Goal: Use online tool/utility: Utilize a website feature to perform a specific function

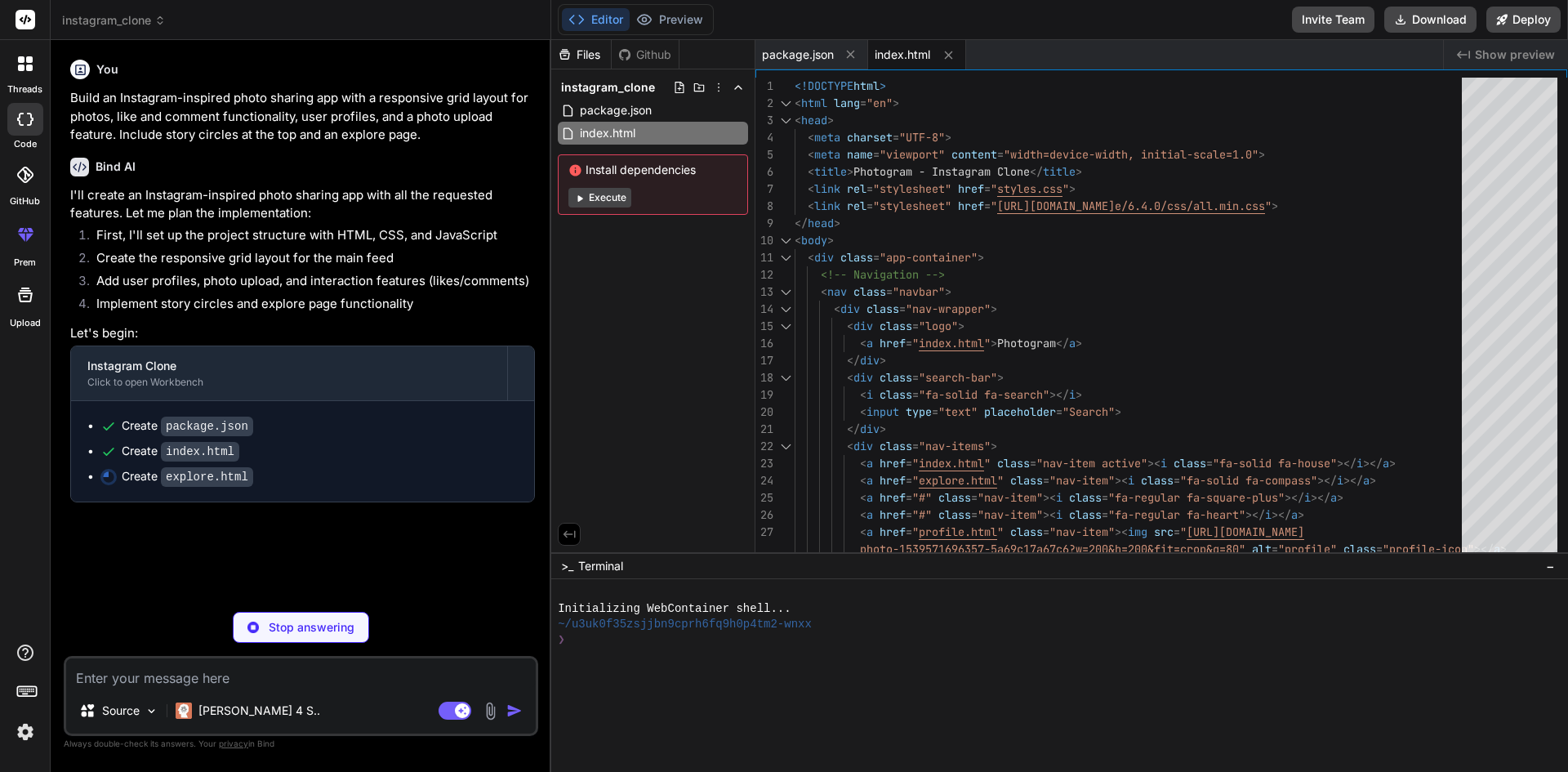
click at [624, 194] on button "Execute" at bounding box center [600, 198] width 63 height 20
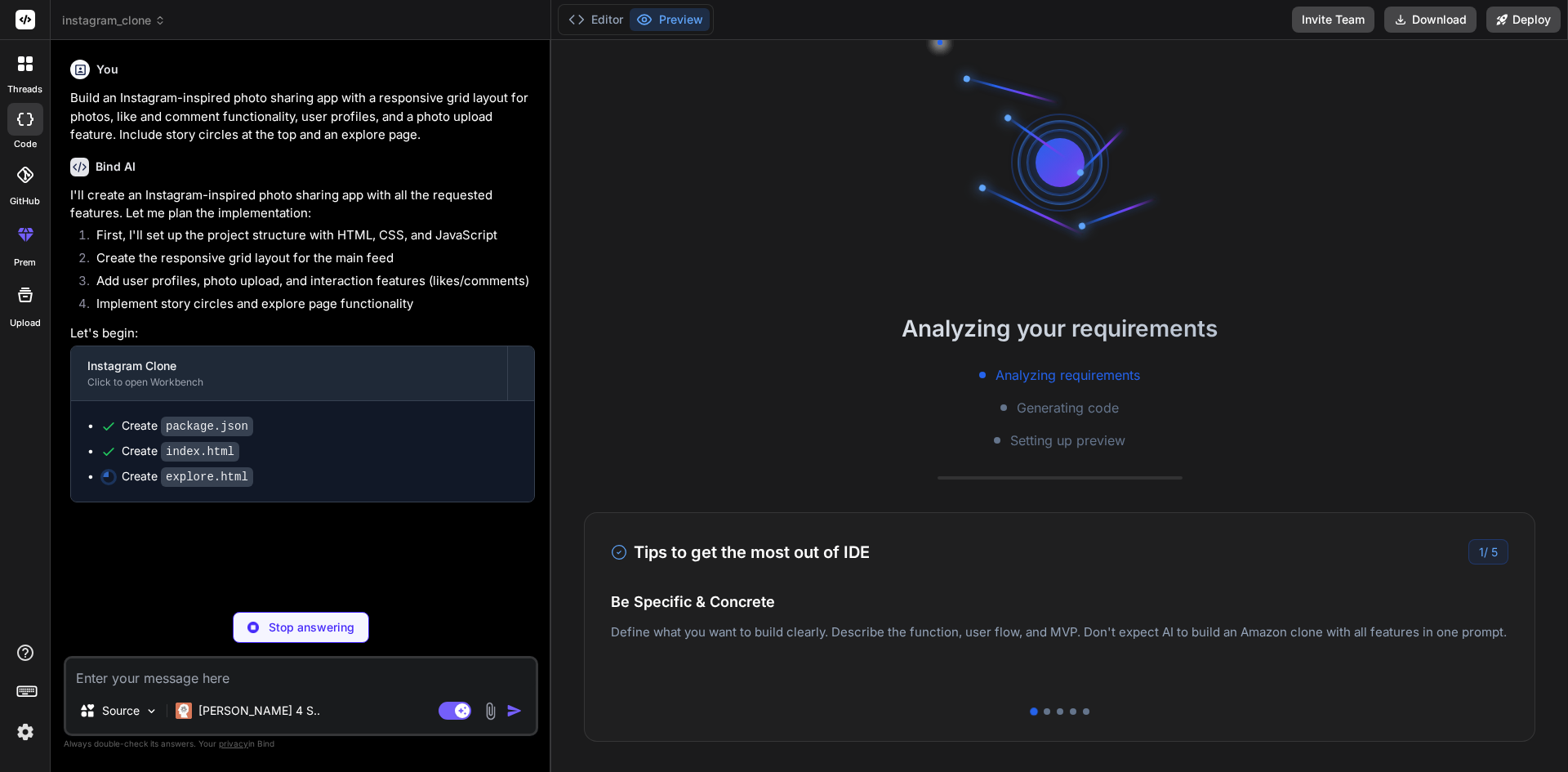
type textarea "x"
type textarea "photo-1539571696357-5a69c17a67c6?w=200&h=200&fit=crop&q=80" alt="profile" class…"
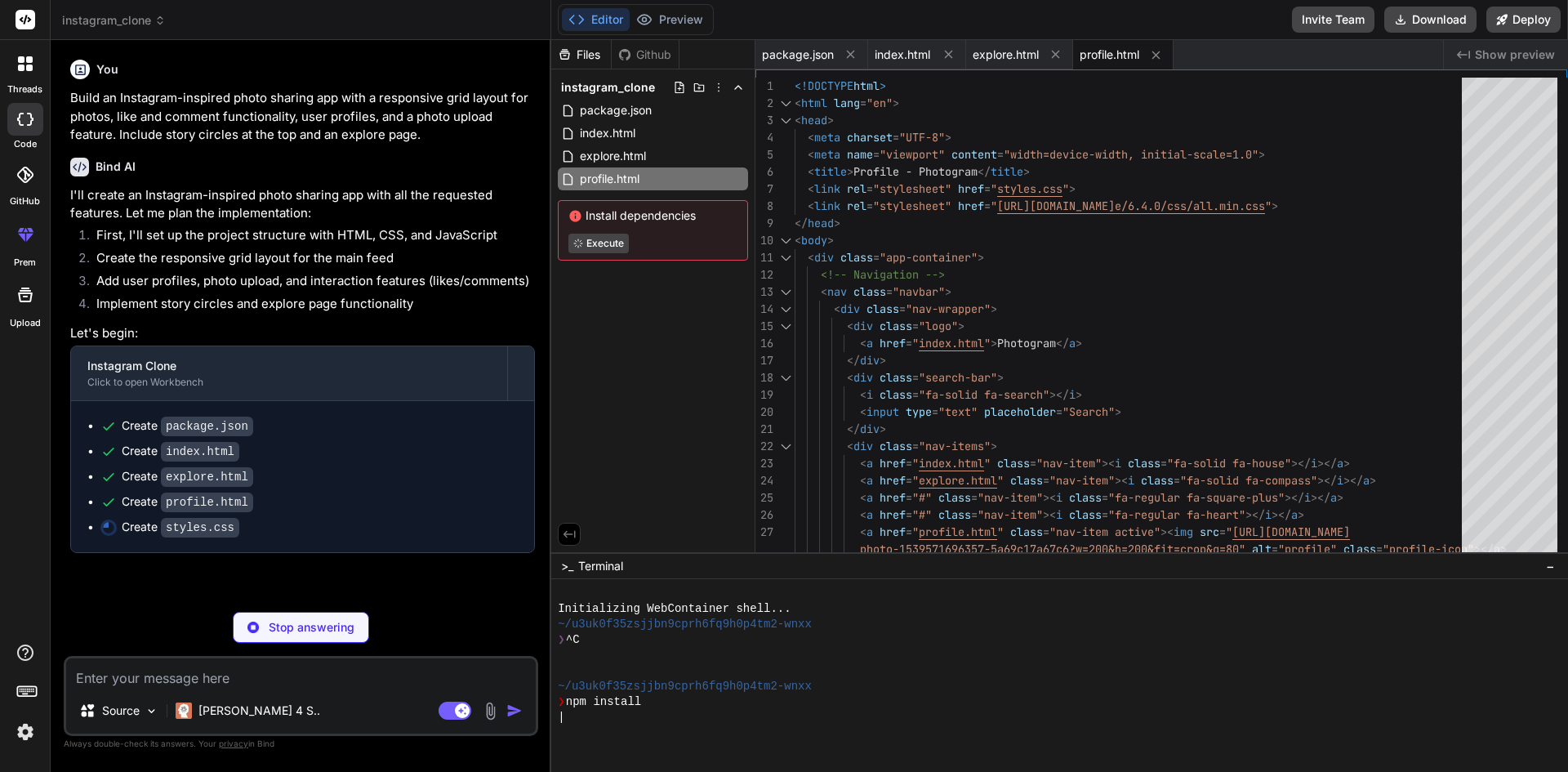
type textarea "x"
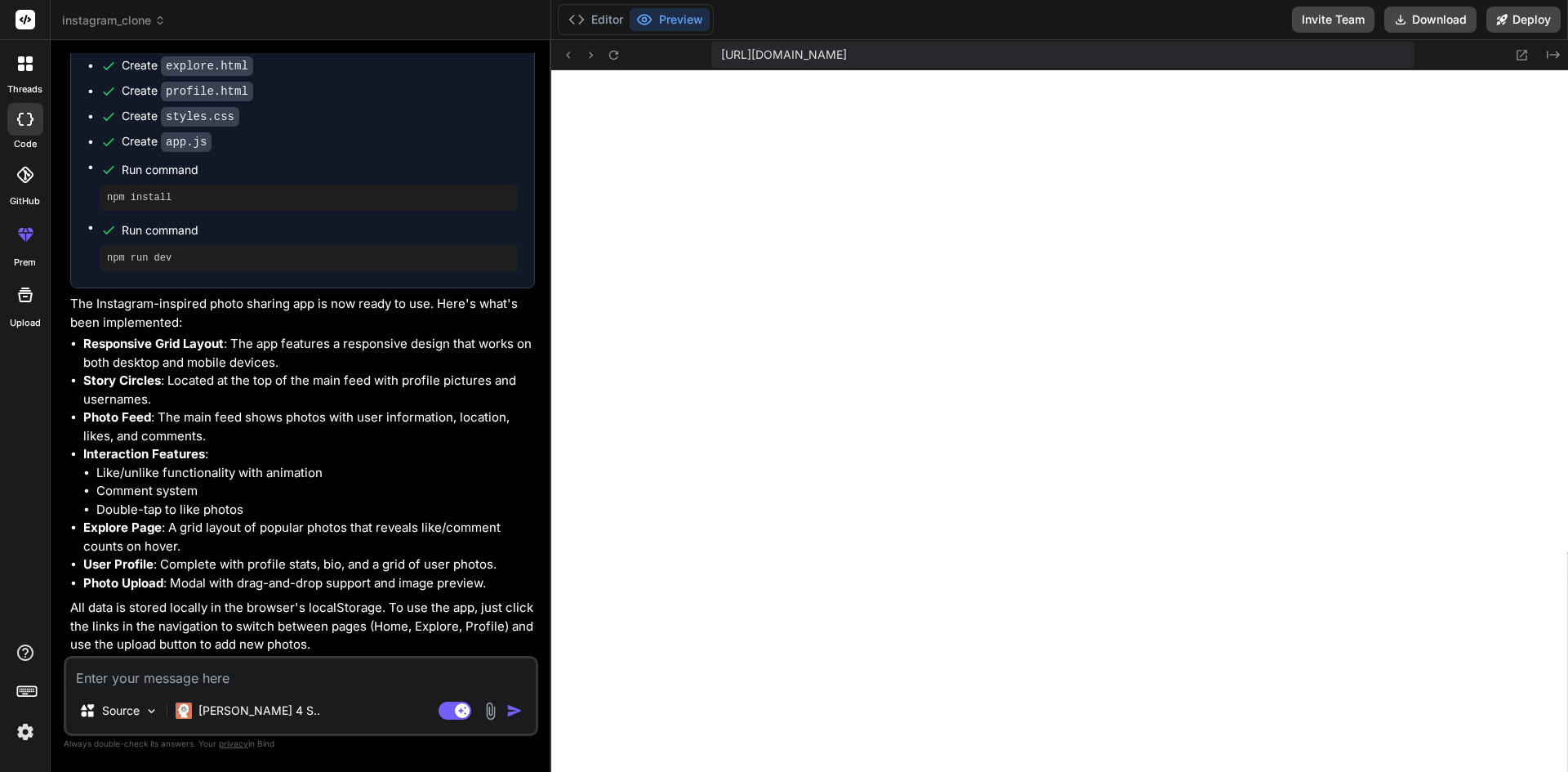
scroll to position [413, 0]
click at [145, 702] on div "Source" at bounding box center [118, 711] width 92 height 33
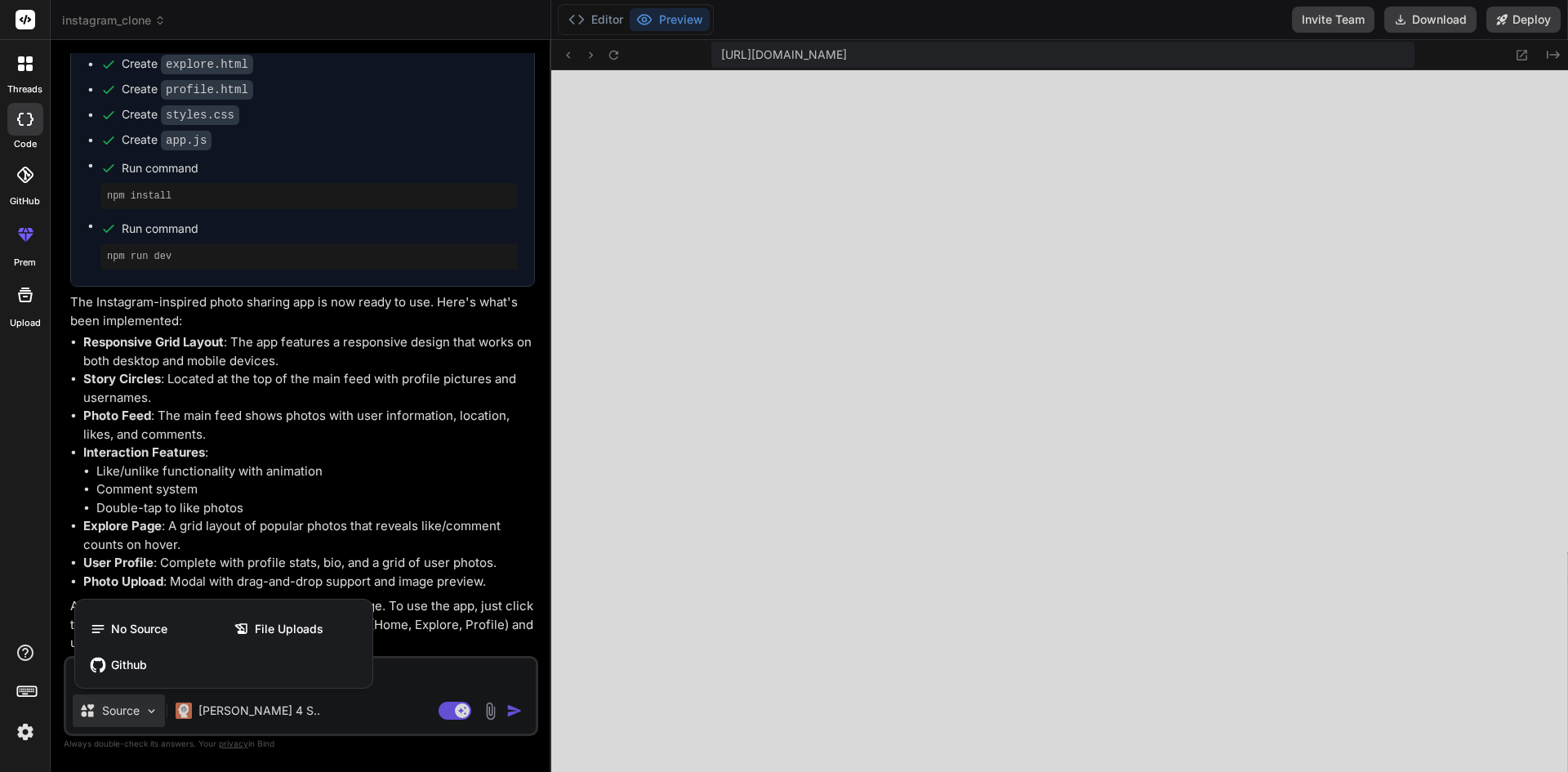
click at [269, 479] on div at bounding box center [784, 386] width 1568 height 772
type textarea "x"
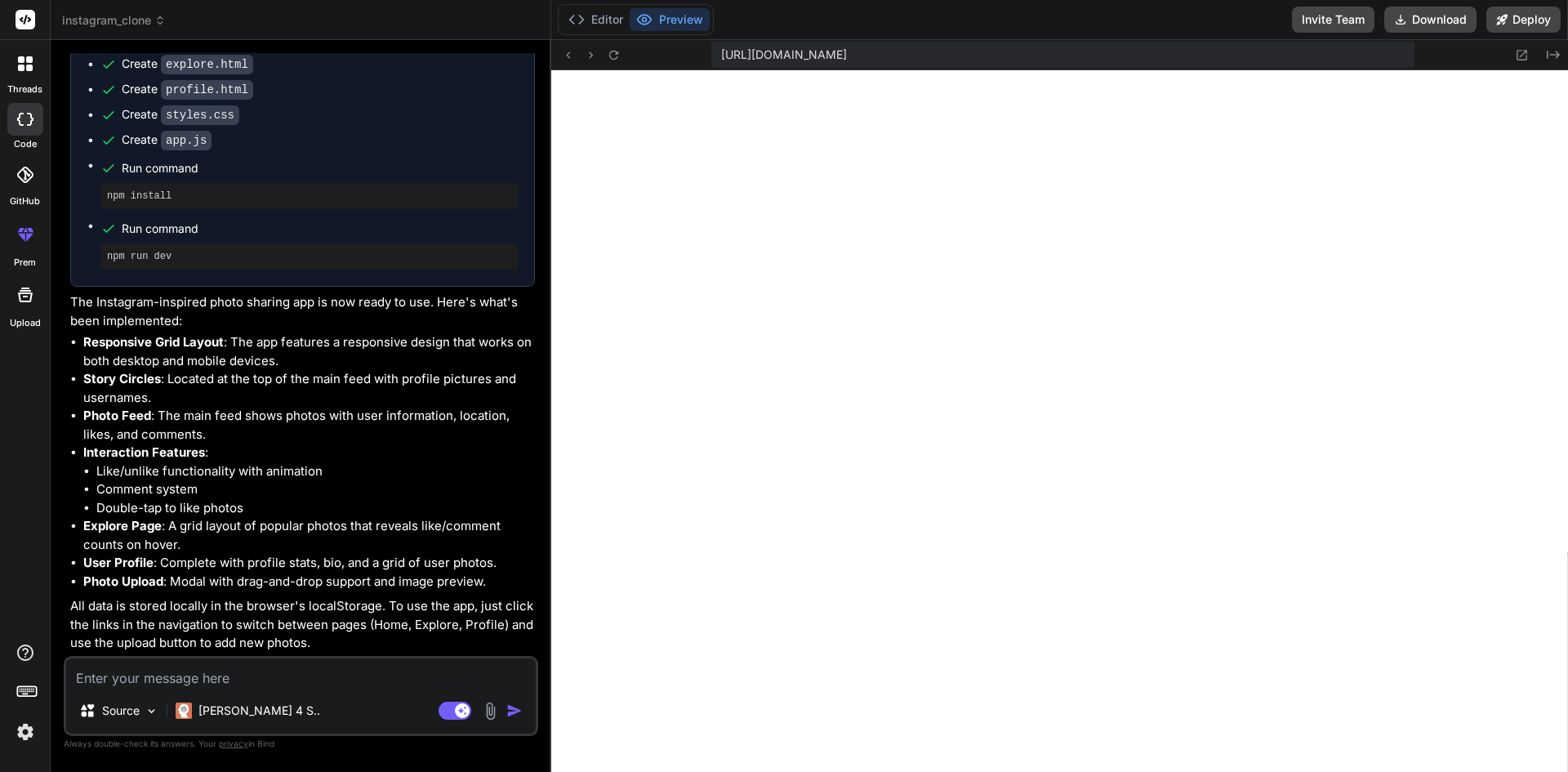
click at [847, 48] on span "[URL][DOMAIN_NAME]" at bounding box center [784, 55] width 126 height 16
copy div "https://u3uk0f35zsjjbn9cprh6fq9h0p4tm2-wnxx--3000--96435430.local-corp.webconta…"
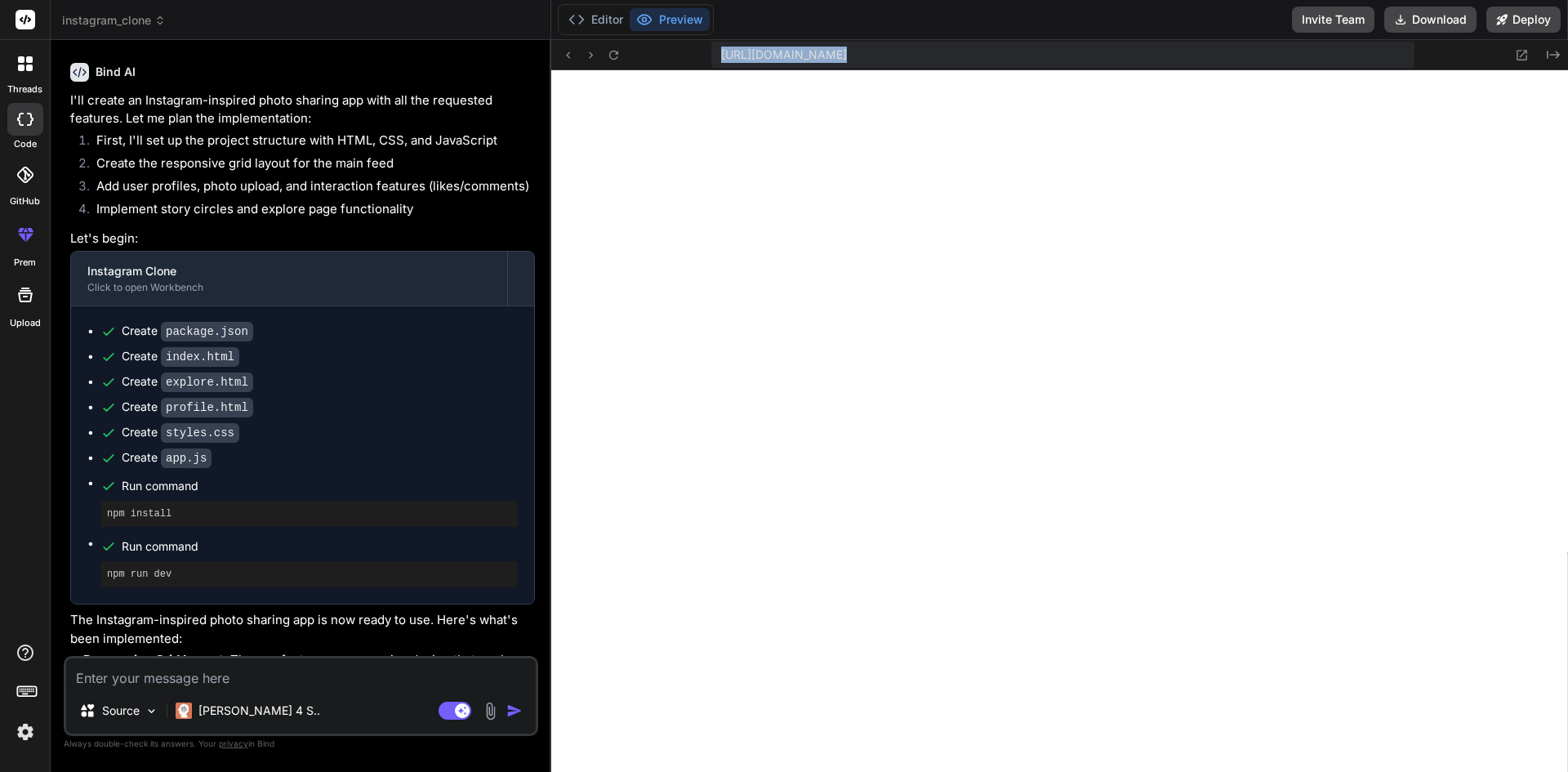
scroll to position [86, 0]
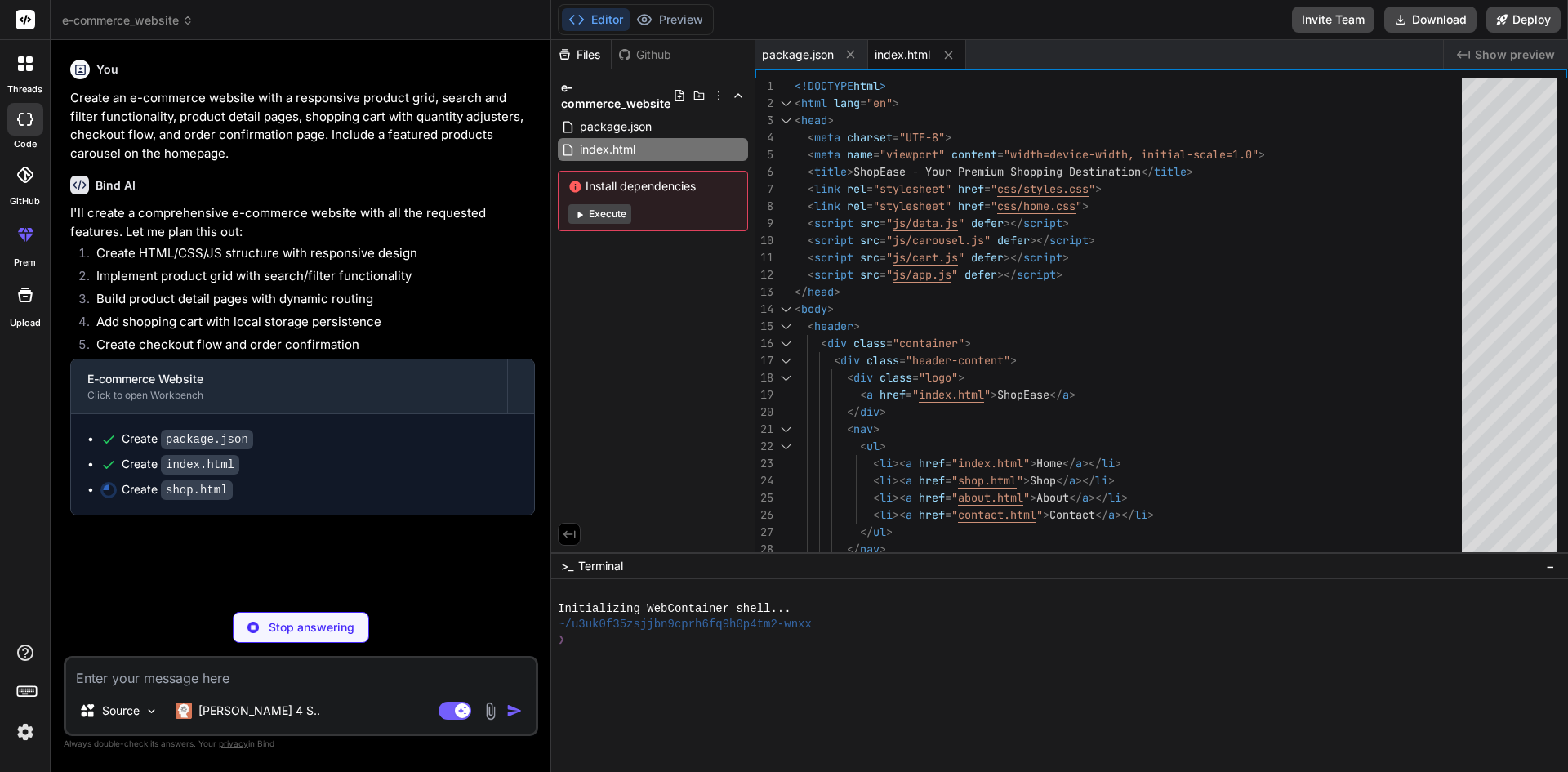
click at [587, 213] on button "Execute" at bounding box center [600, 214] width 63 height 20
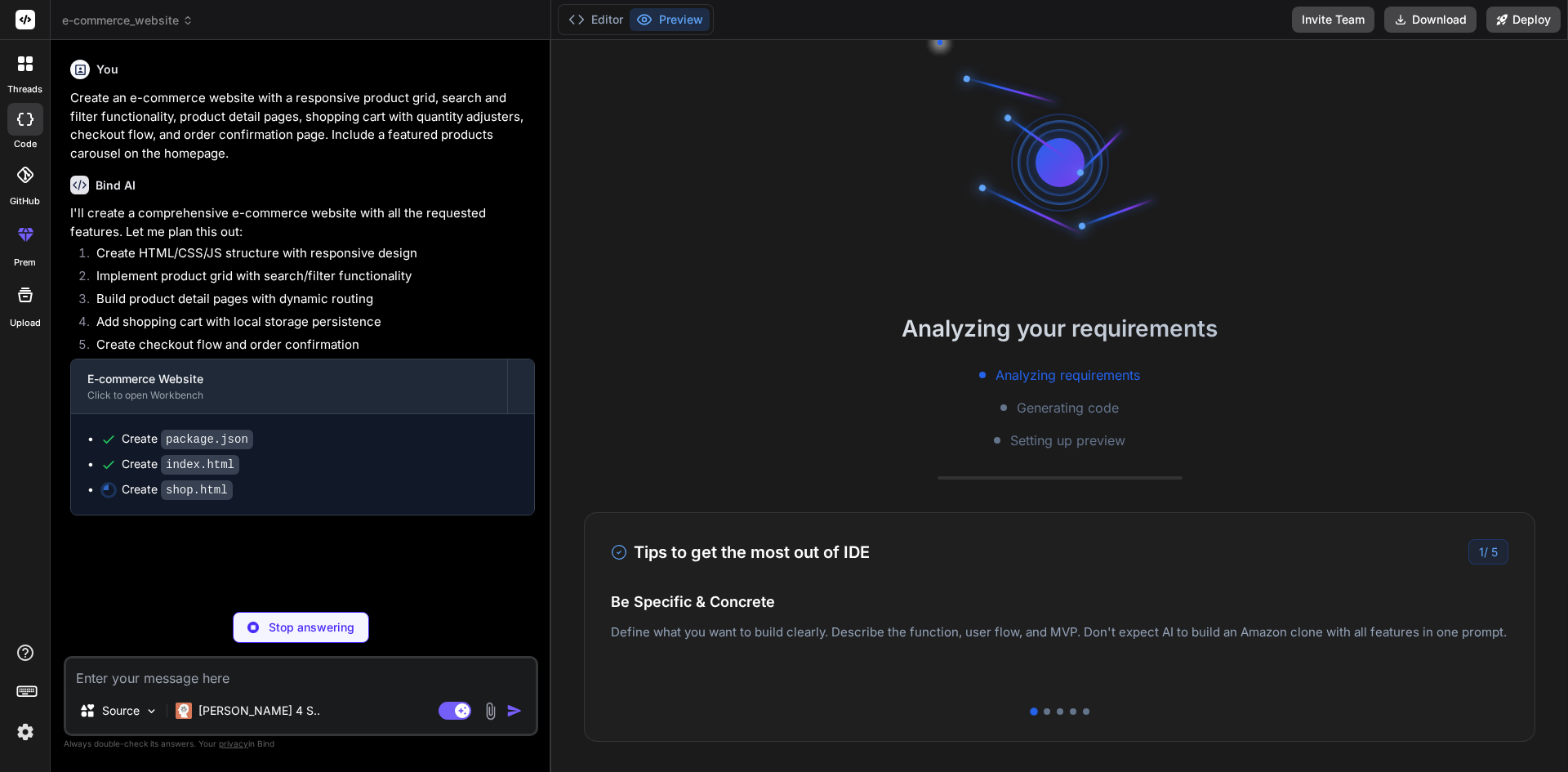
type textarea "x"
type textarea "<div class="footer-bottom"> <p>&copy; 2023 ShopEase. All rights reserved.</p> <…"
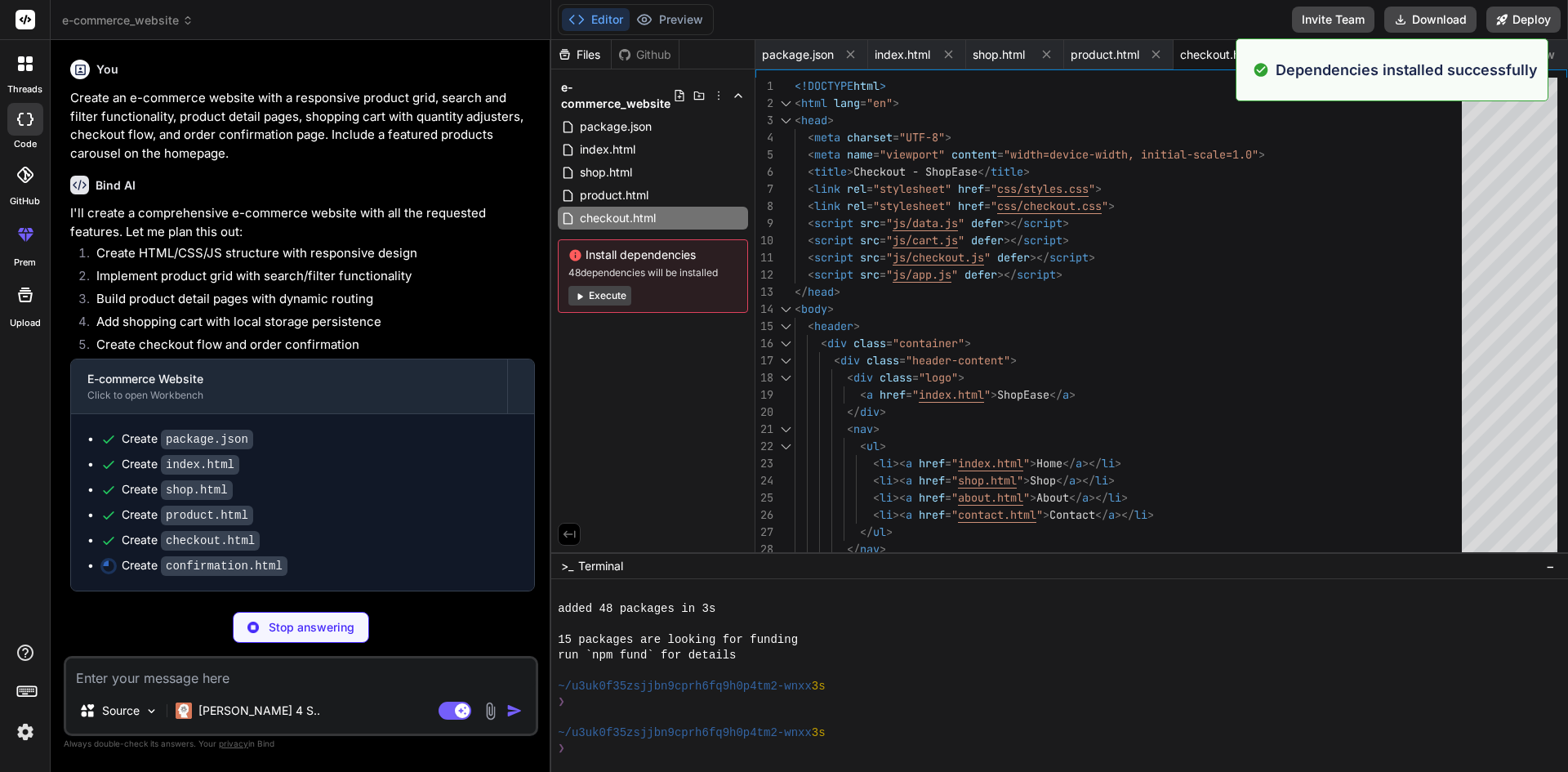
scroll to position [124, 0]
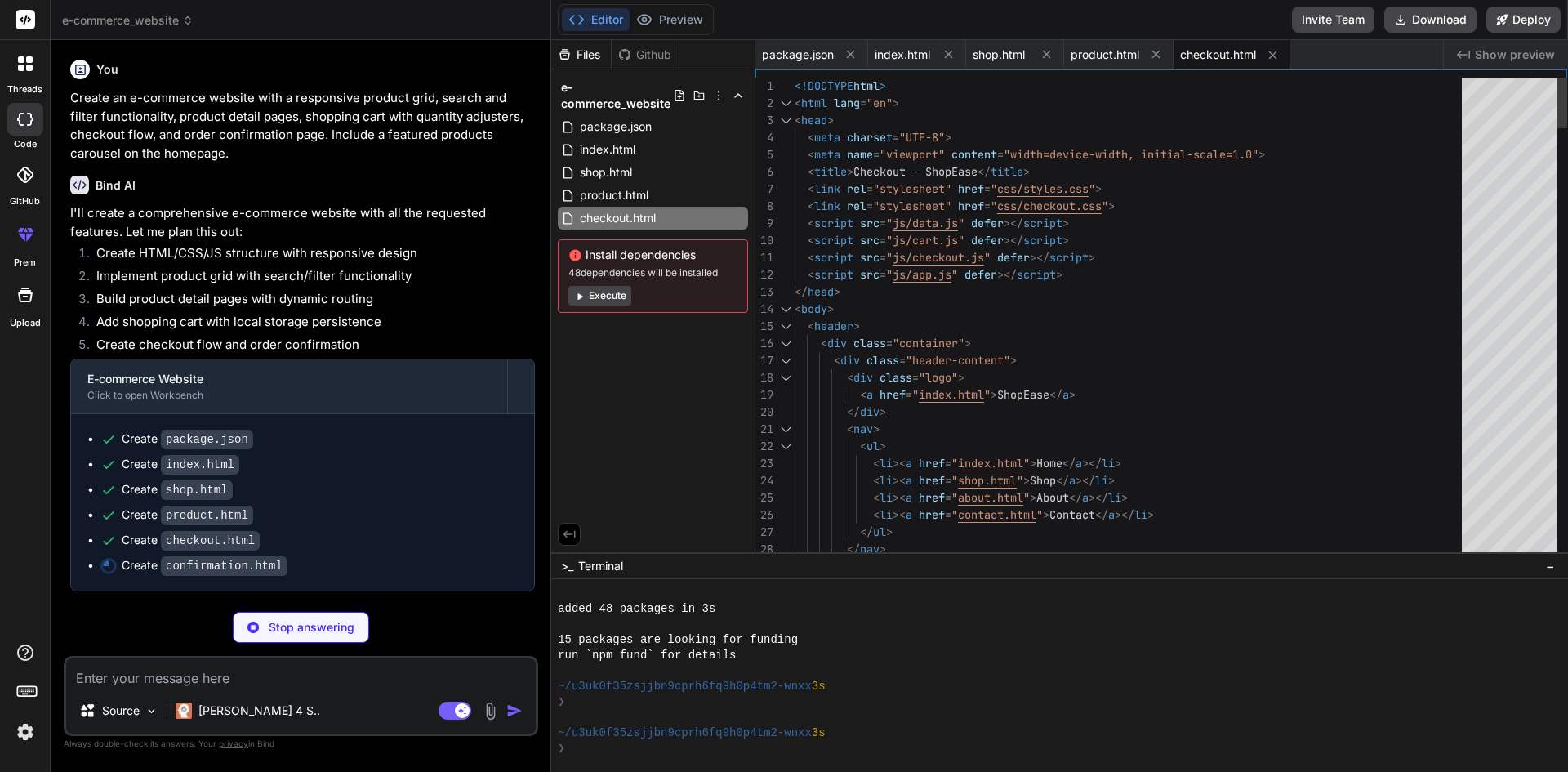
type textarea "x"
type textarea "</body> </html>"
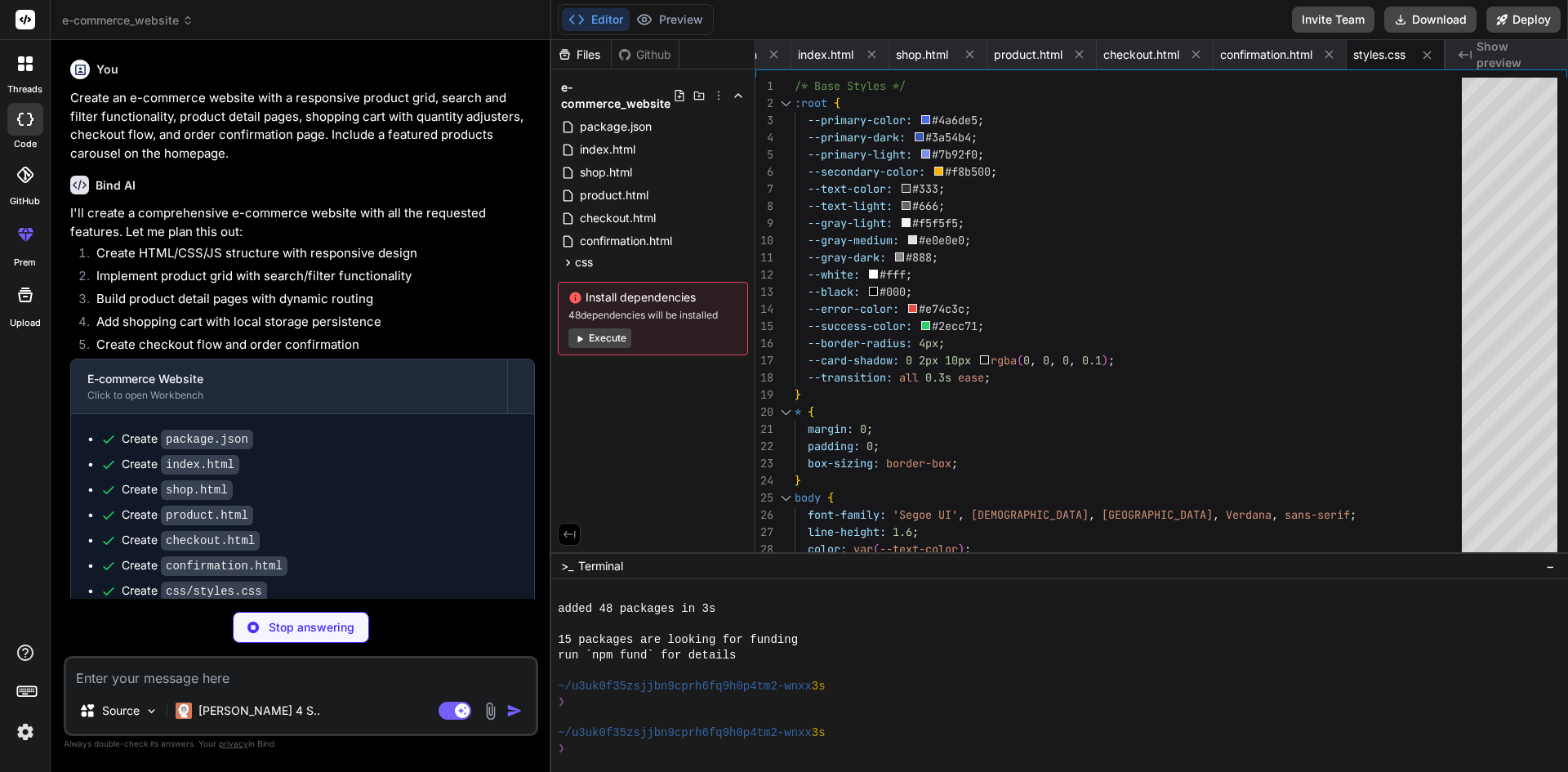
scroll to position [43, 0]
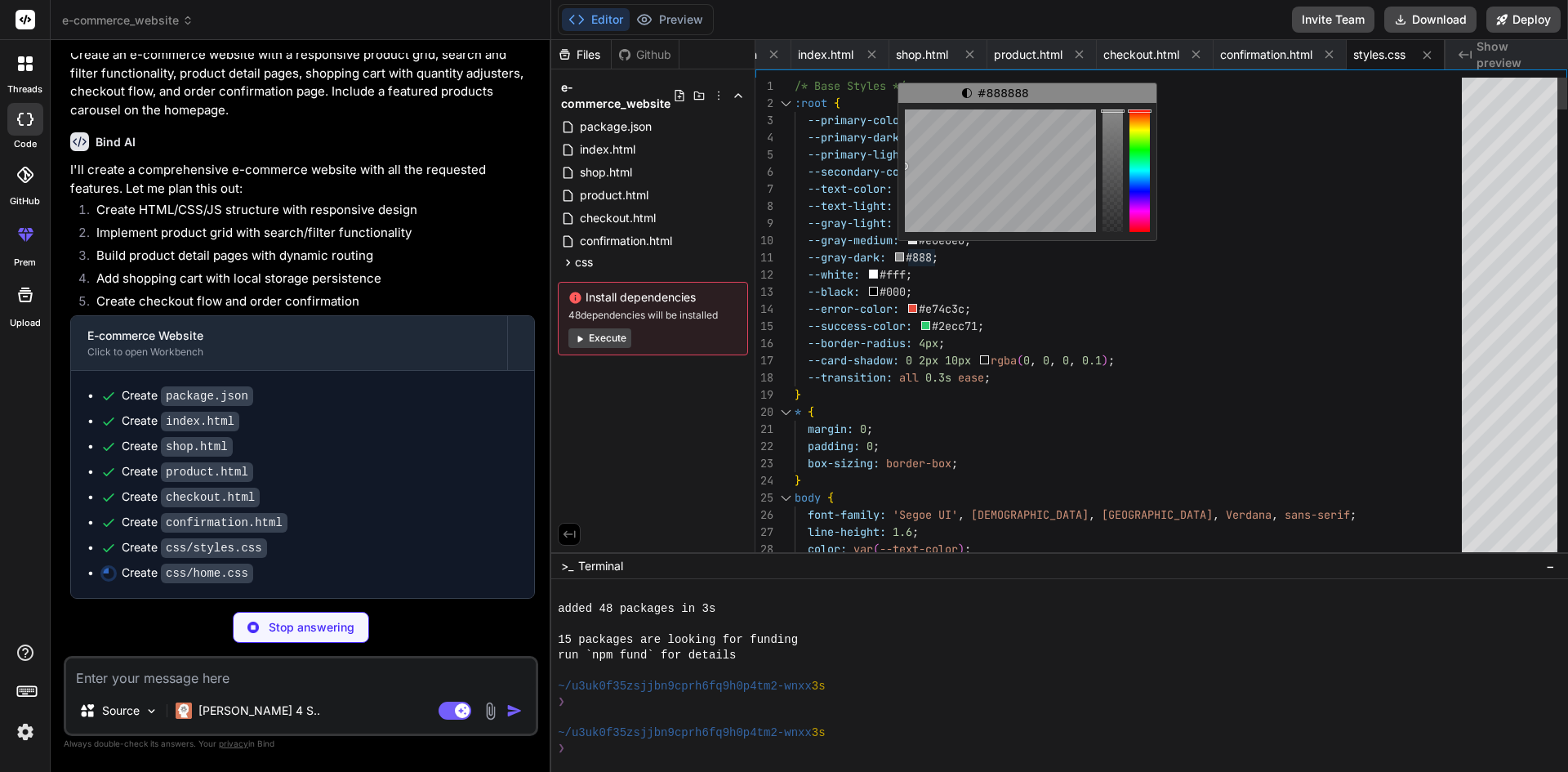
type textarea "x"
type textarea ".related-grid { grid-template-columns: repeat(2, 1fr); } } @media (max-width: 5…"
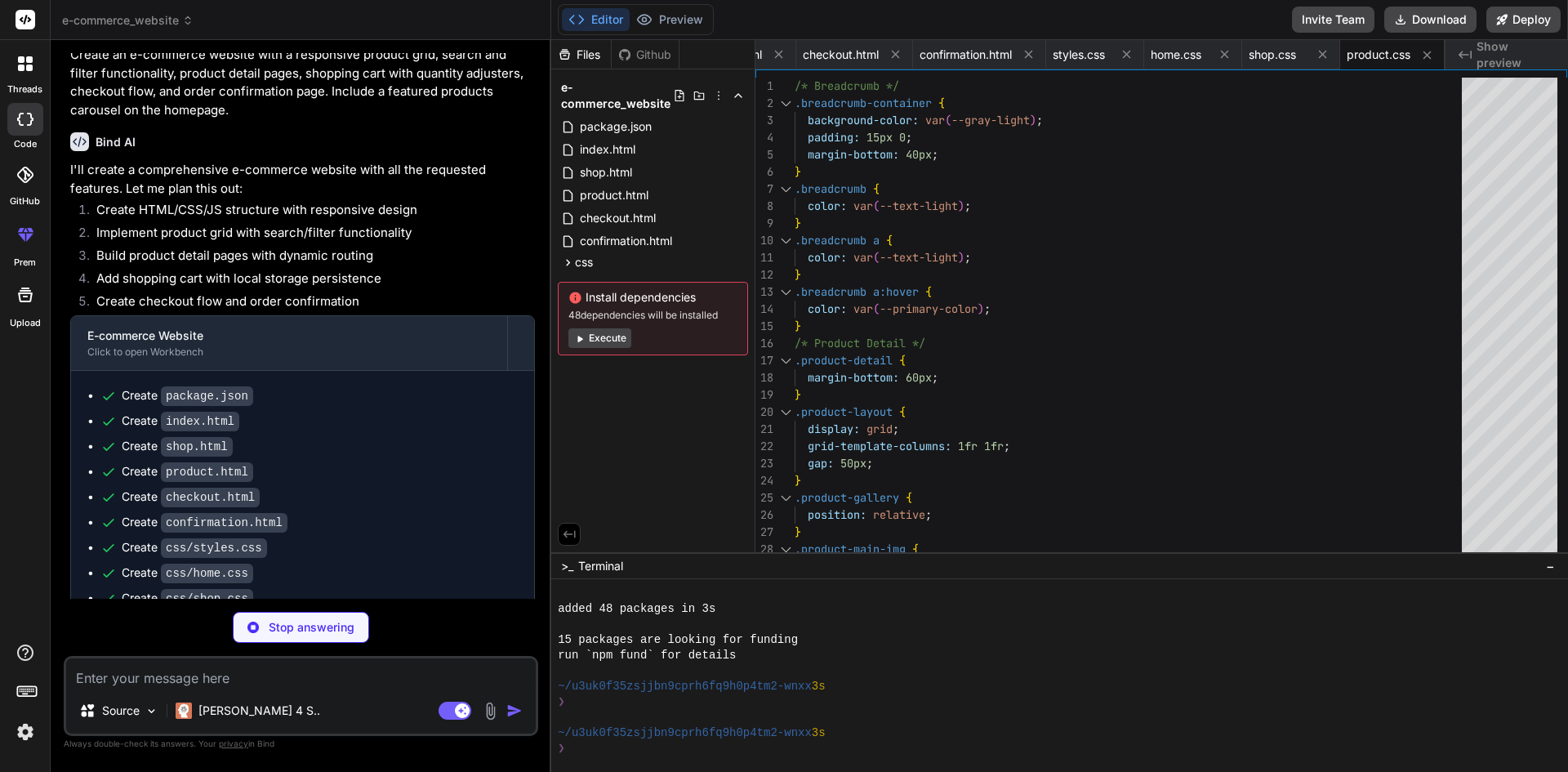
type textarea "x"
type textarea ".recommendations-grid { grid-template-columns: 1fr; } }"
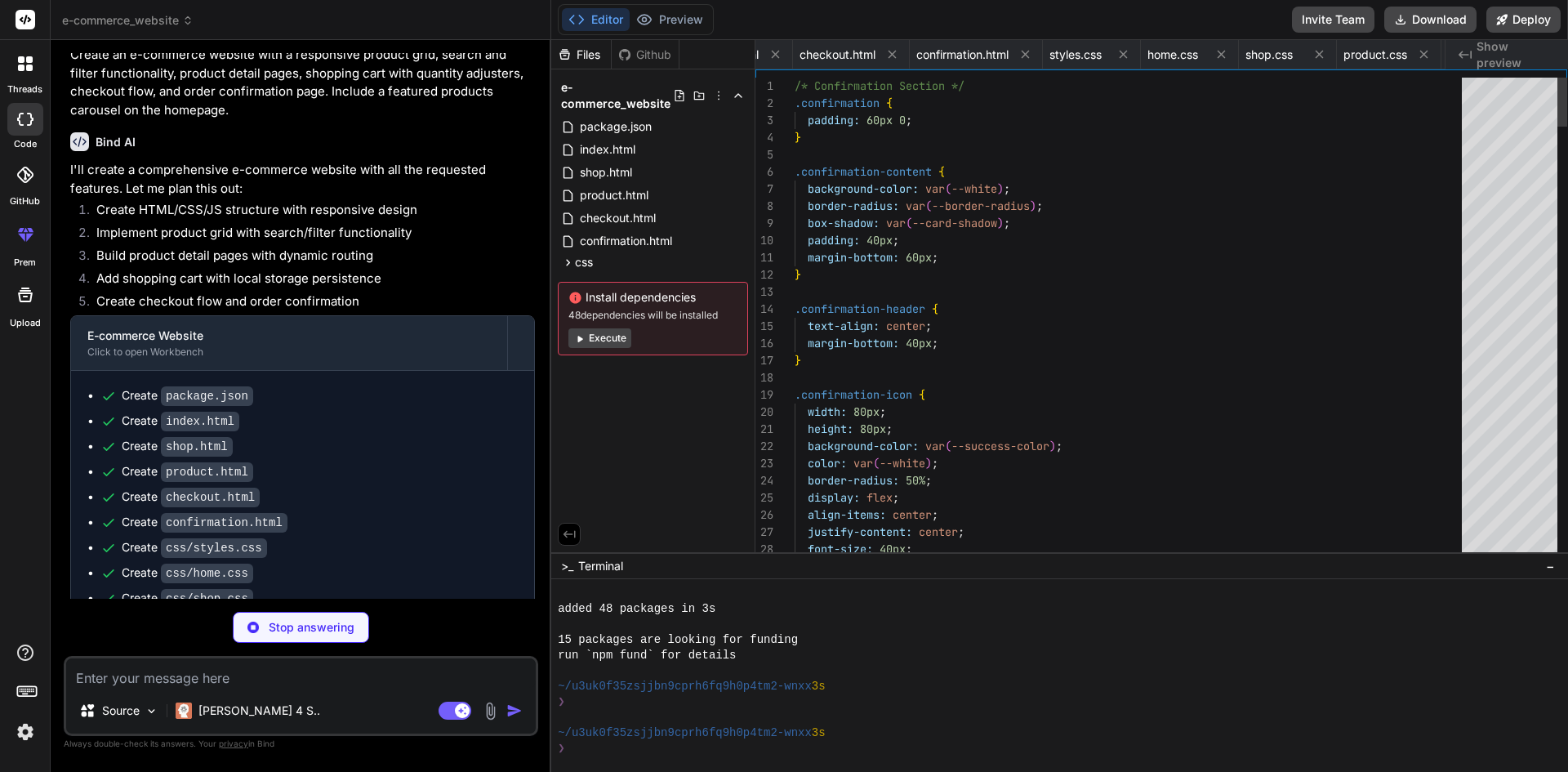
scroll to position [0, 624]
type textarea "x"
type textarea "function updateCarouselButtons(position, maxPosition, prevBtn, nextBtn) { prevB…"
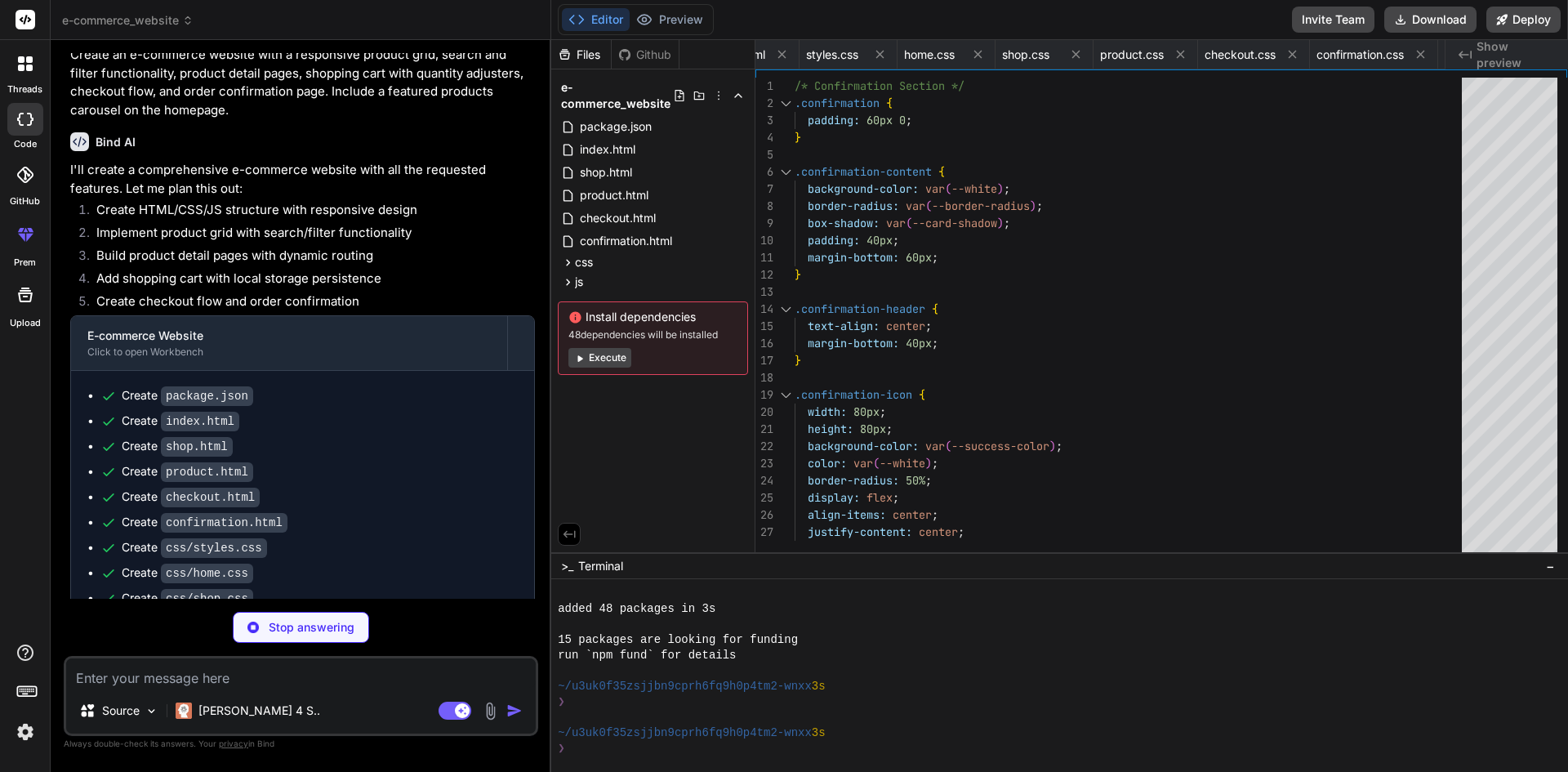
type textarea "x"
type textarea "if (searchQuery) { const searchInput = document.getElementById('search-input');…"
type textarea "x"
type textarea "if (printReceiptBtn) { printReceiptBtn.addEventListener('click', function() { w…"
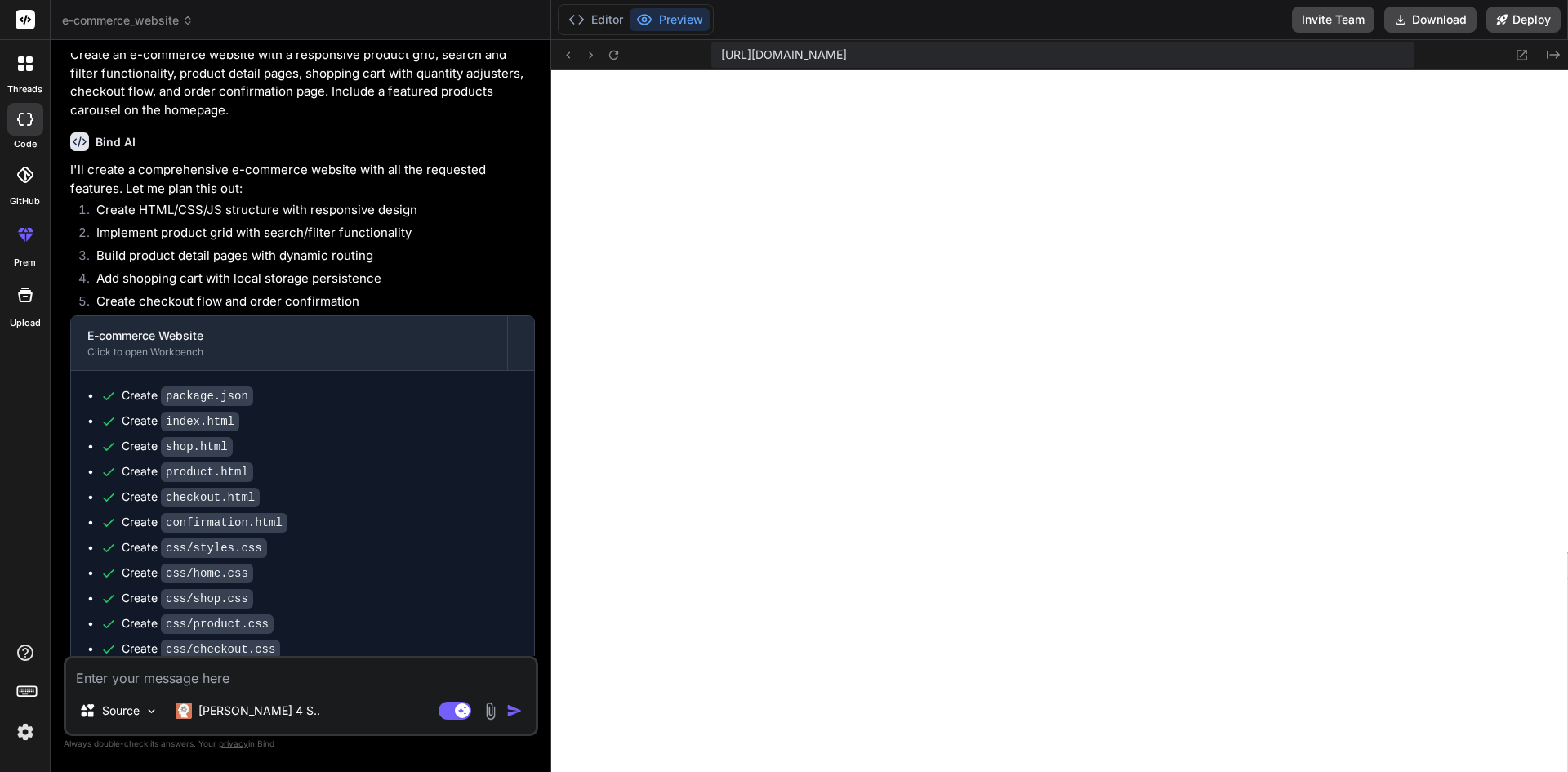
scroll to position [0, 0]
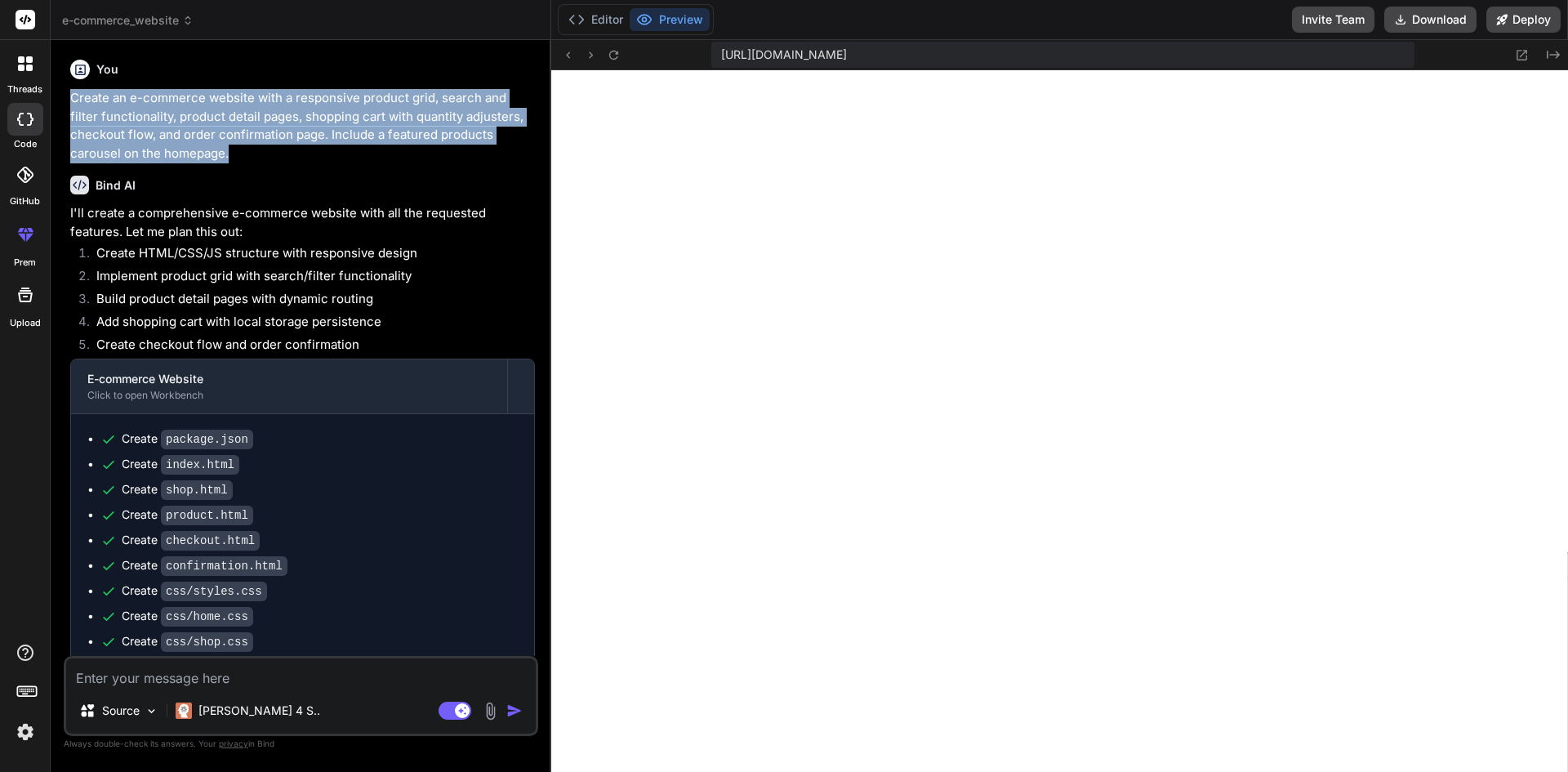
drag, startPoint x: 257, startPoint y: 157, endPoint x: 61, endPoint y: 88, distance: 207.8
click at [61, 88] on div "Bind AI Web Search Created with Pixso. Code Generator You Create an e-commerce …" at bounding box center [301, 405] width 500 height 730
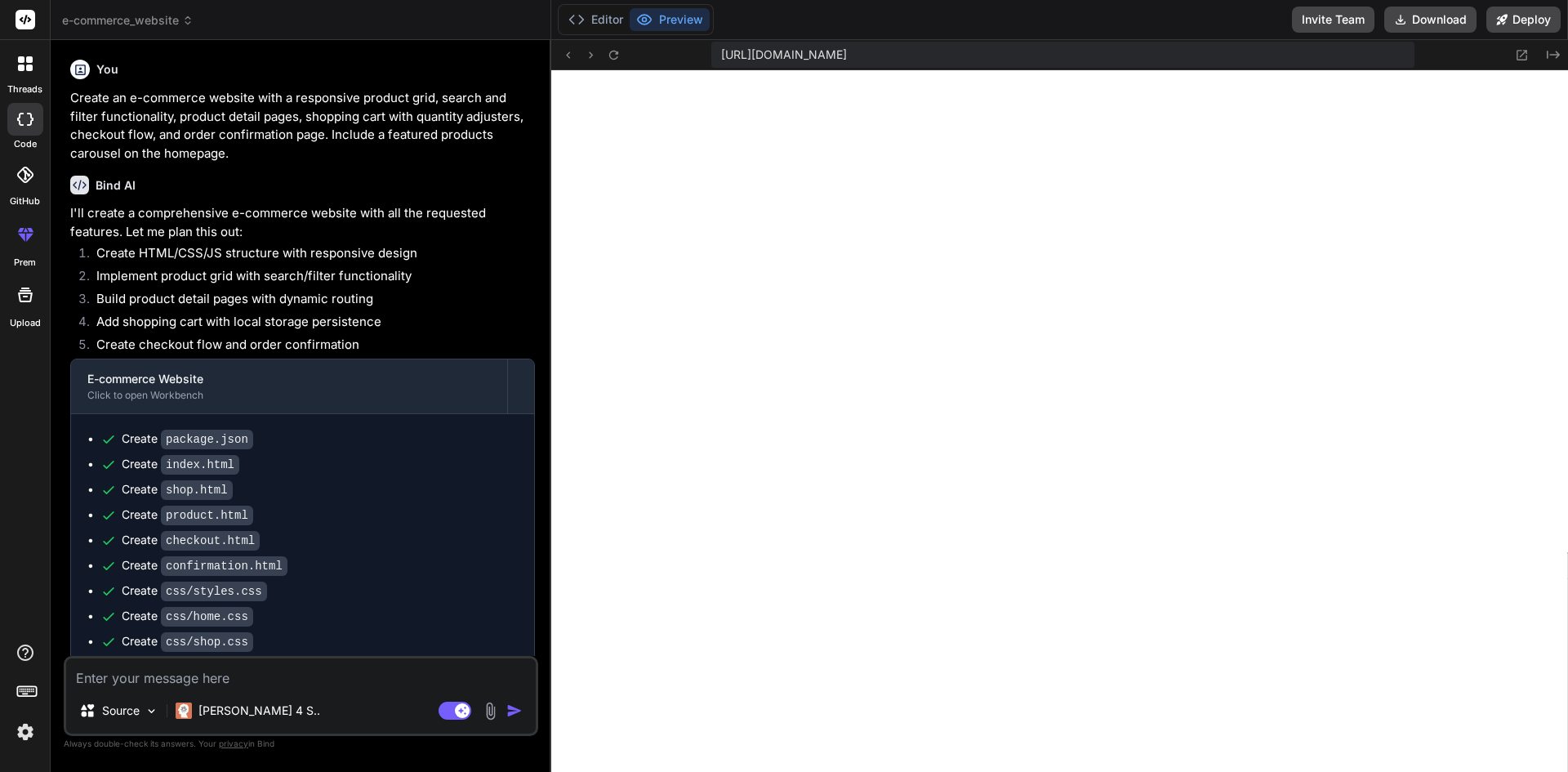
click at [155, 18] on span "e-commerce_website" at bounding box center [128, 21] width 132 height 16
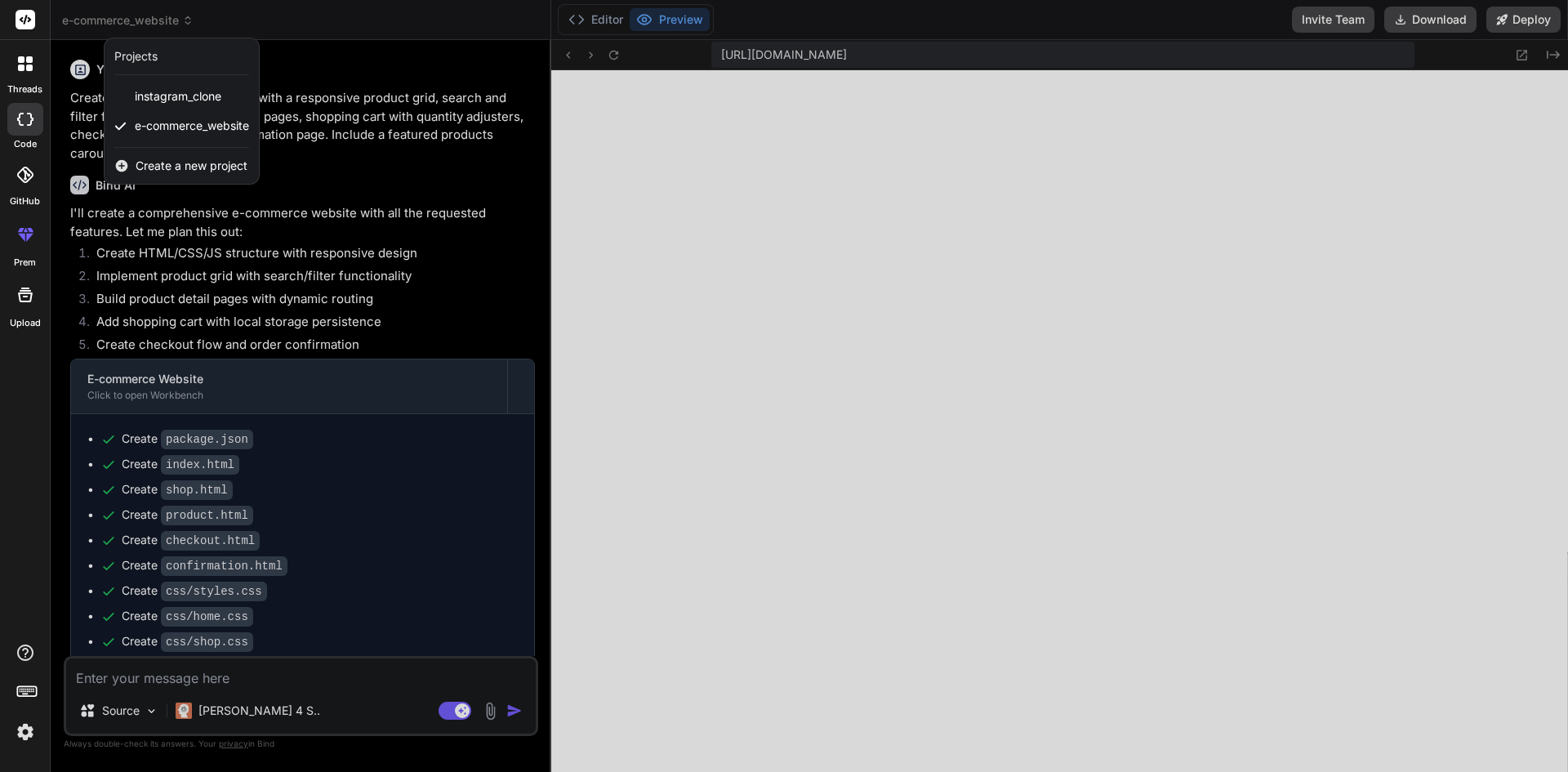
click at [155, 18] on div at bounding box center [784, 386] width 1568 height 772
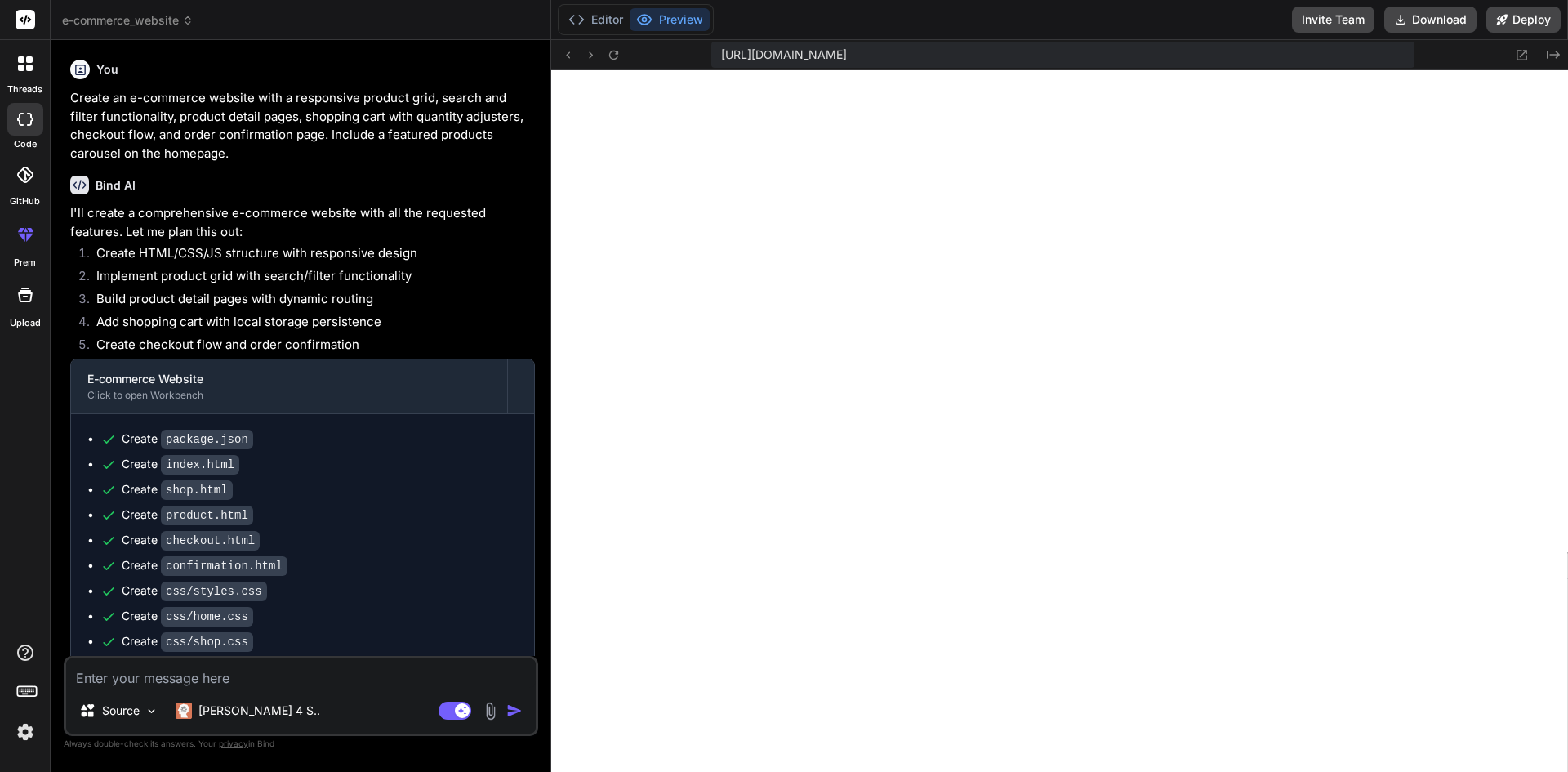
click at [23, 739] on img at bounding box center [25, 731] width 28 height 28
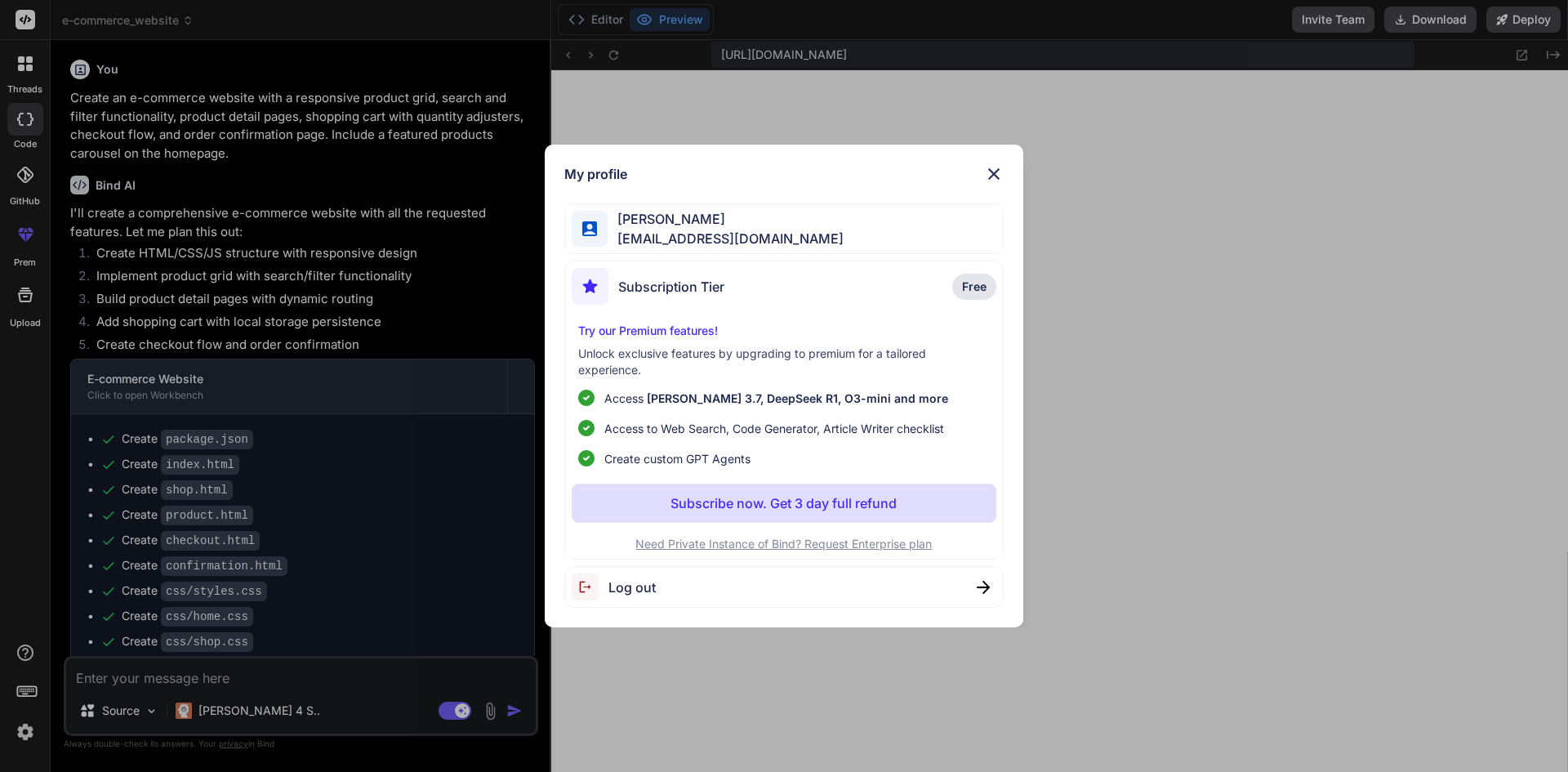
click at [327, 152] on div "My profile [PERSON_NAME] [EMAIL_ADDRESS][DOMAIN_NAME] Subscription Tier Free Tr…" at bounding box center [784, 386] width 1568 height 772
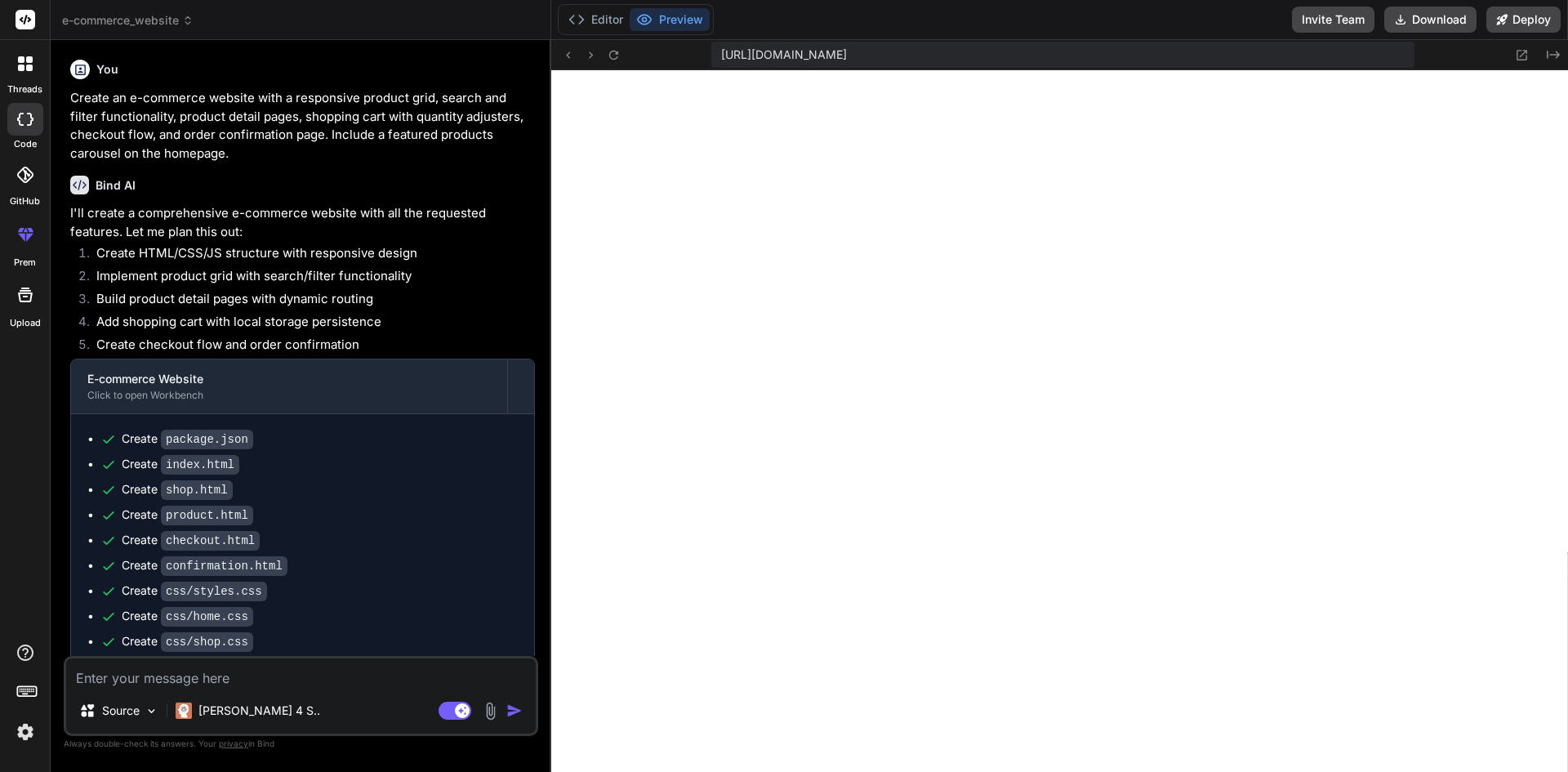
click at [26, 689] on icon at bounding box center [26, 690] width 23 height 23
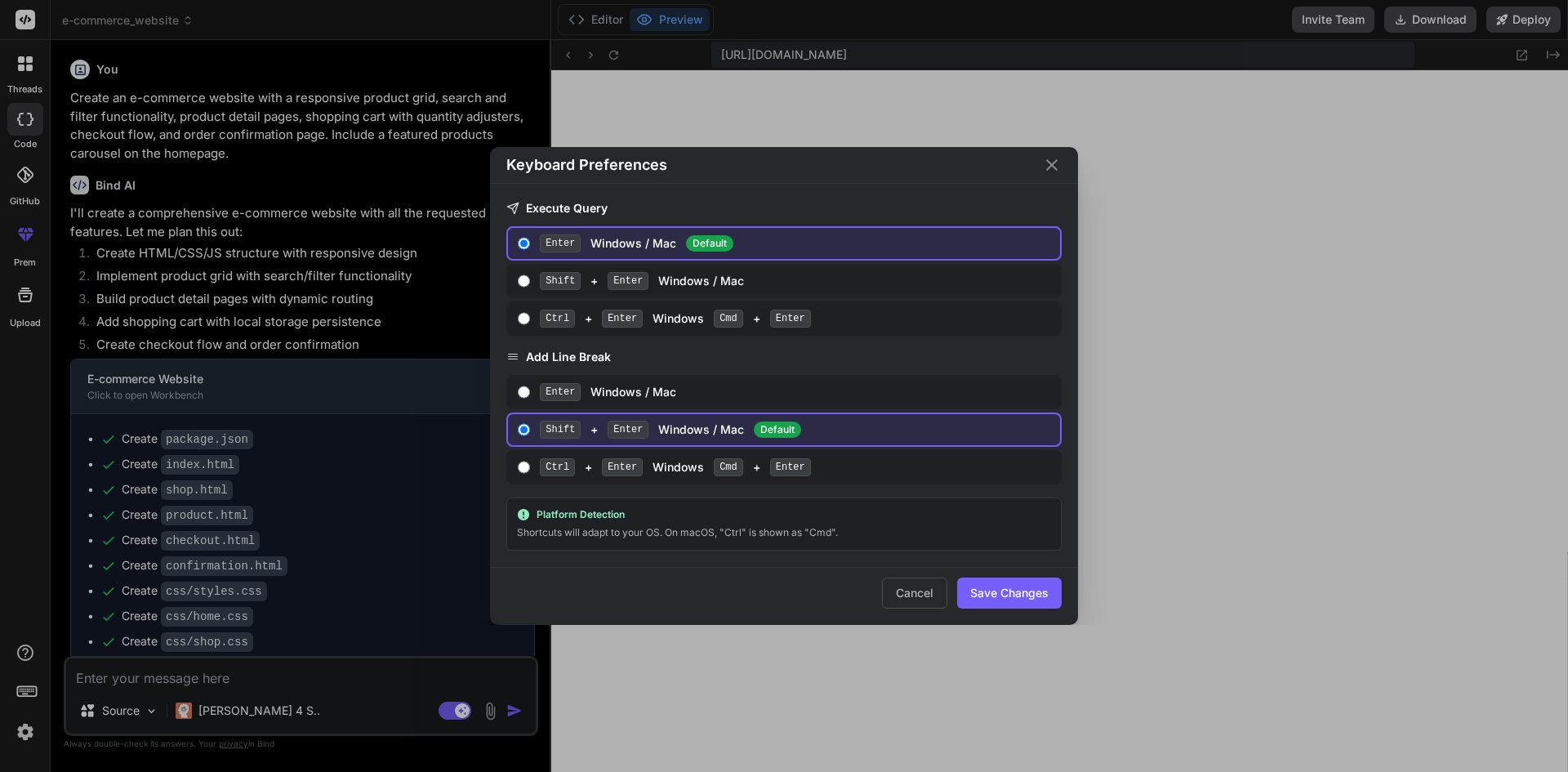
click at [23, 650] on div "Keyboard Preferences Execute Query Enter Windows / Mac Default Shift + Enter Wi…" at bounding box center [784, 386] width 1568 height 772
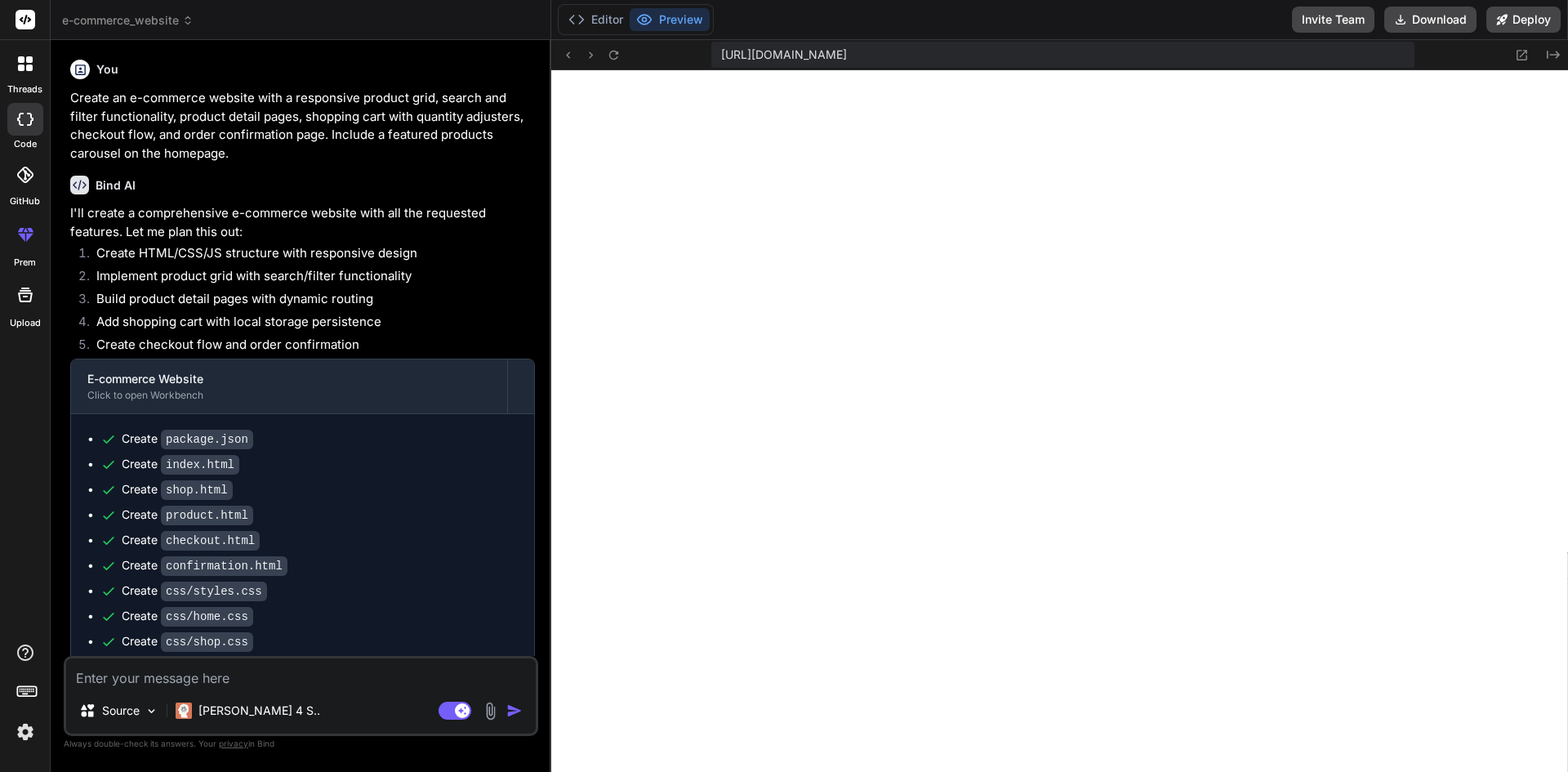
click at [24, 244] on icon at bounding box center [25, 235] width 20 height 20
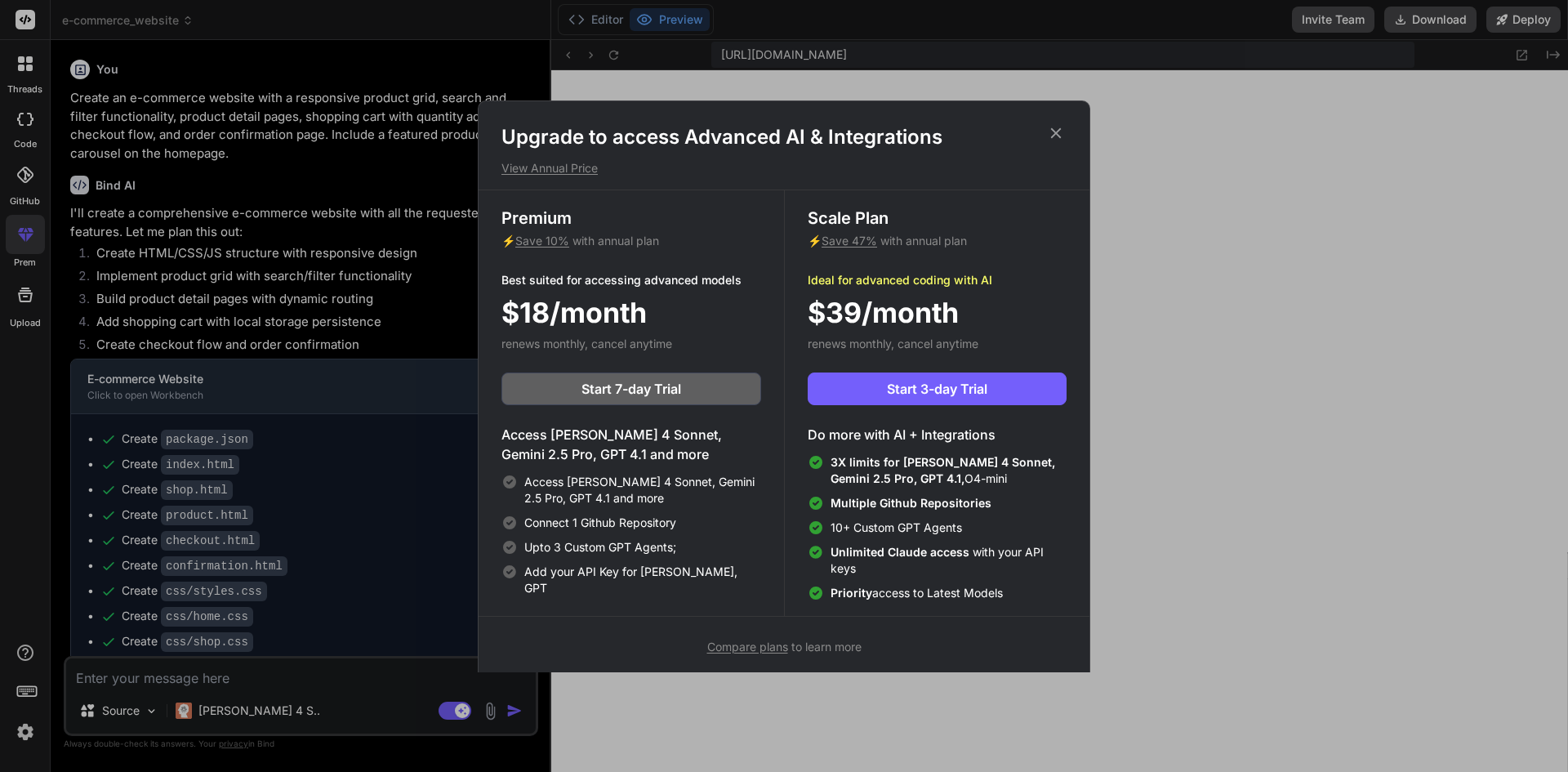
click at [30, 183] on div "Upgrade to access Advanced AI & Integrations View Annual Price Premium ⚡ Save 1…" at bounding box center [784, 386] width 1568 height 772
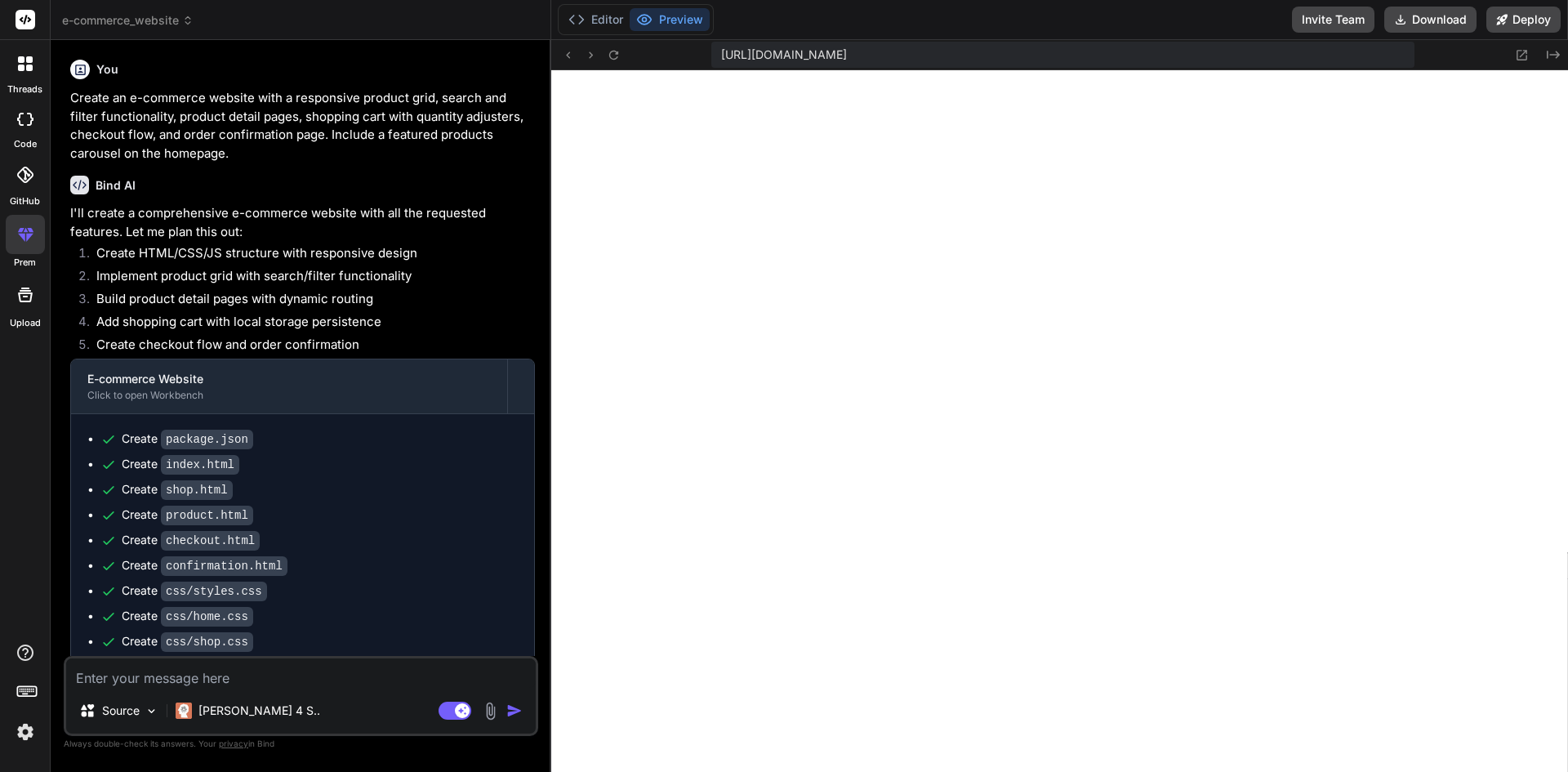
click at [30, 183] on div at bounding box center [25, 175] width 36 height 36
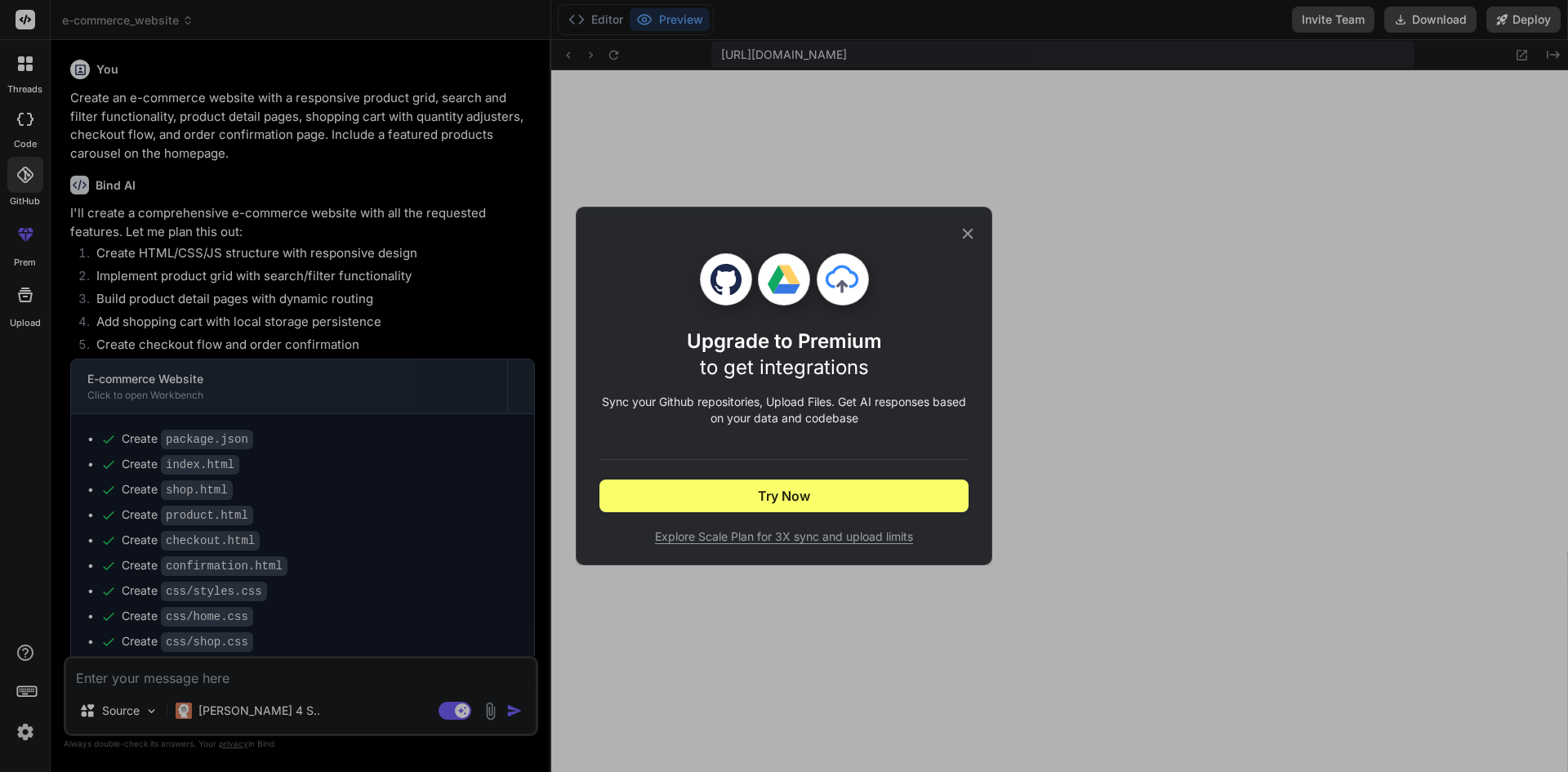
click at [27, 136] on div "Upgrade to Premium to get integrations Sync your Github repositories, Upload Fi…" at bounding box center [784, 386] width 1568 height 772
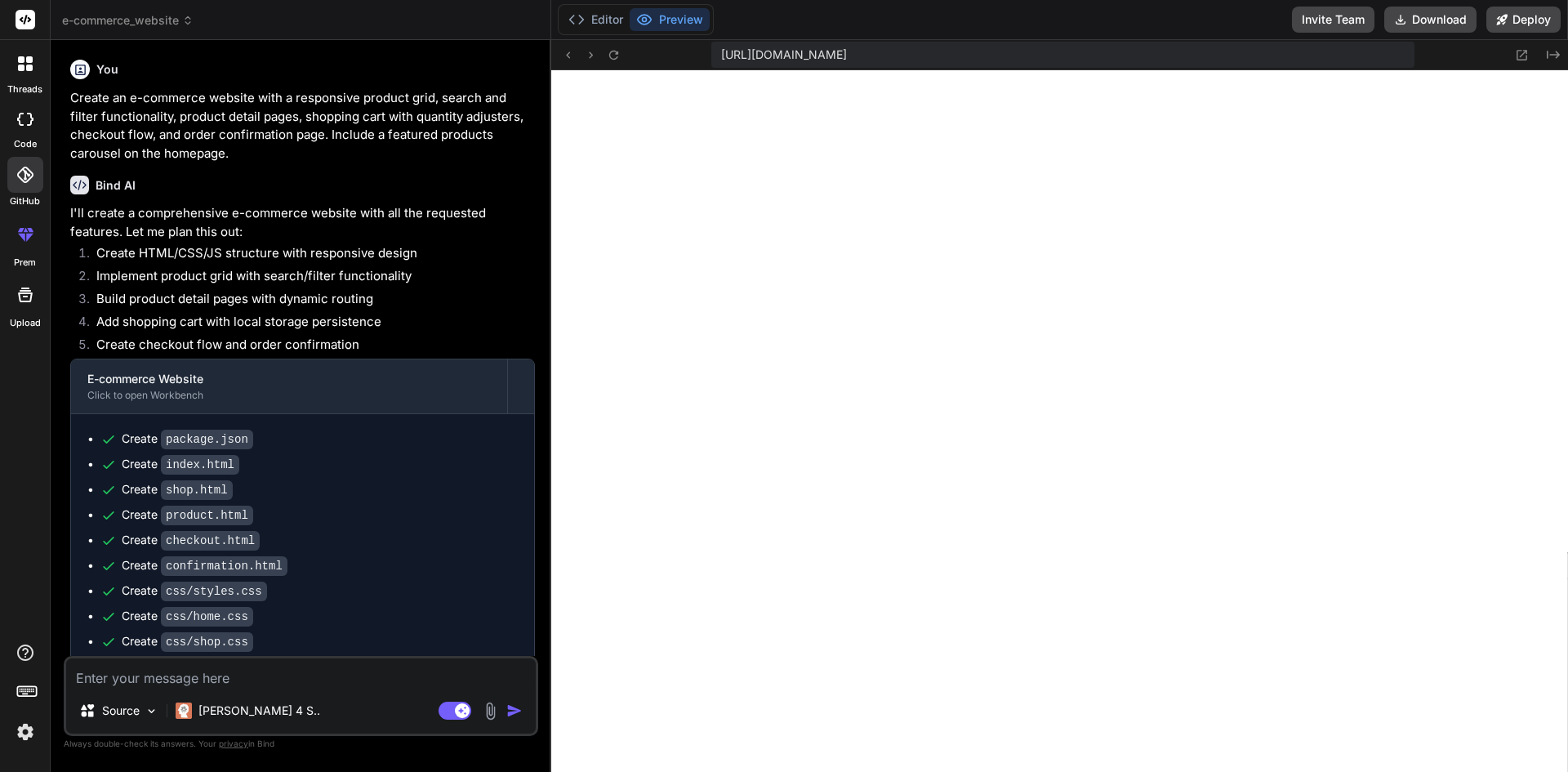
click at [27, 137] on label "code" at bounding box center [24, 144] width 23 height 14
click at [27, 127] on div at bounding box center [25, 119] width 36 height 33
type textarea "x"
click at [19, 76] on div at bounding box center [25, 64] width 34 height 34
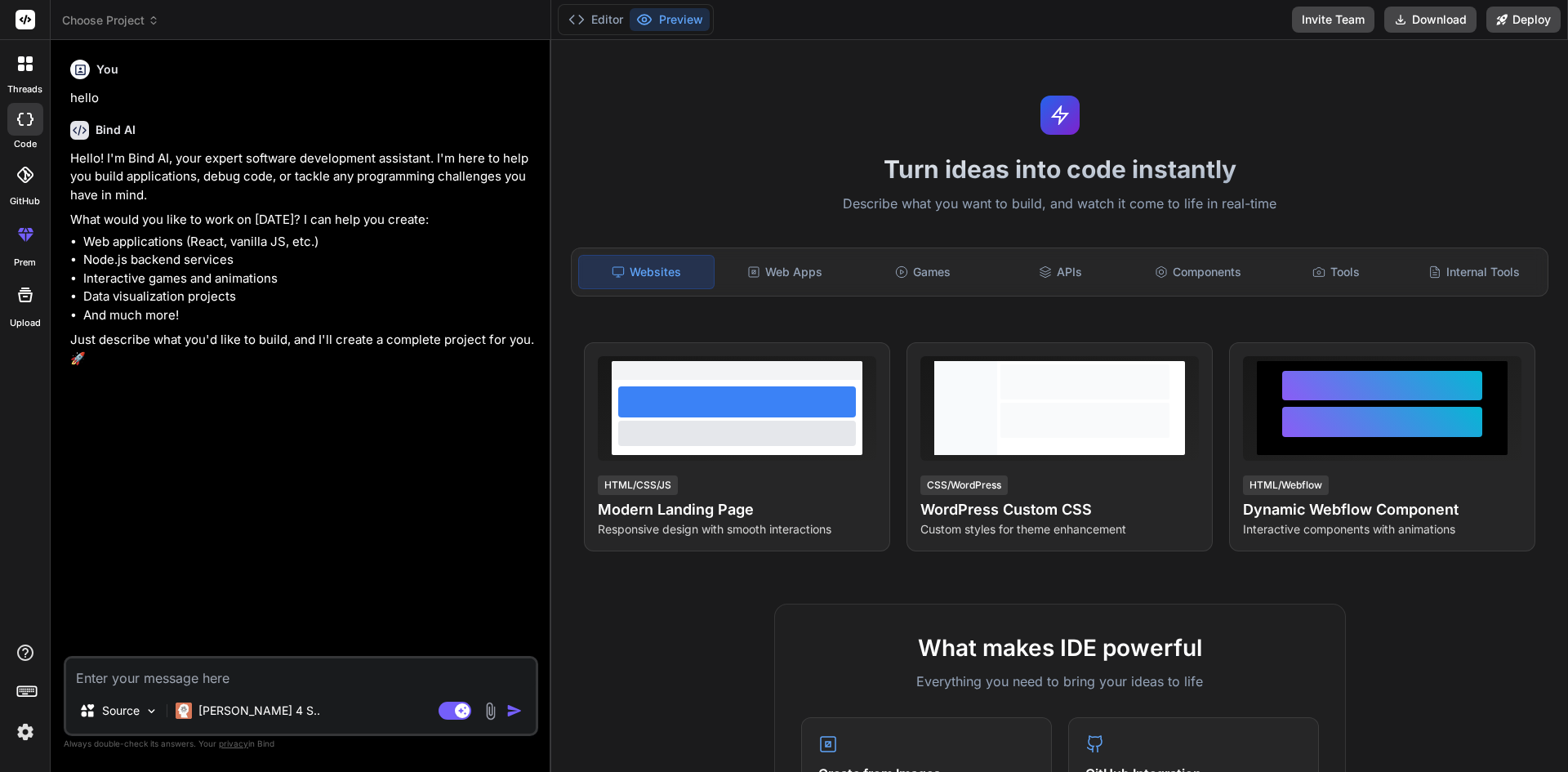
type textarea "x"
